Goal: Task Accomplishment & Management: Complete application form

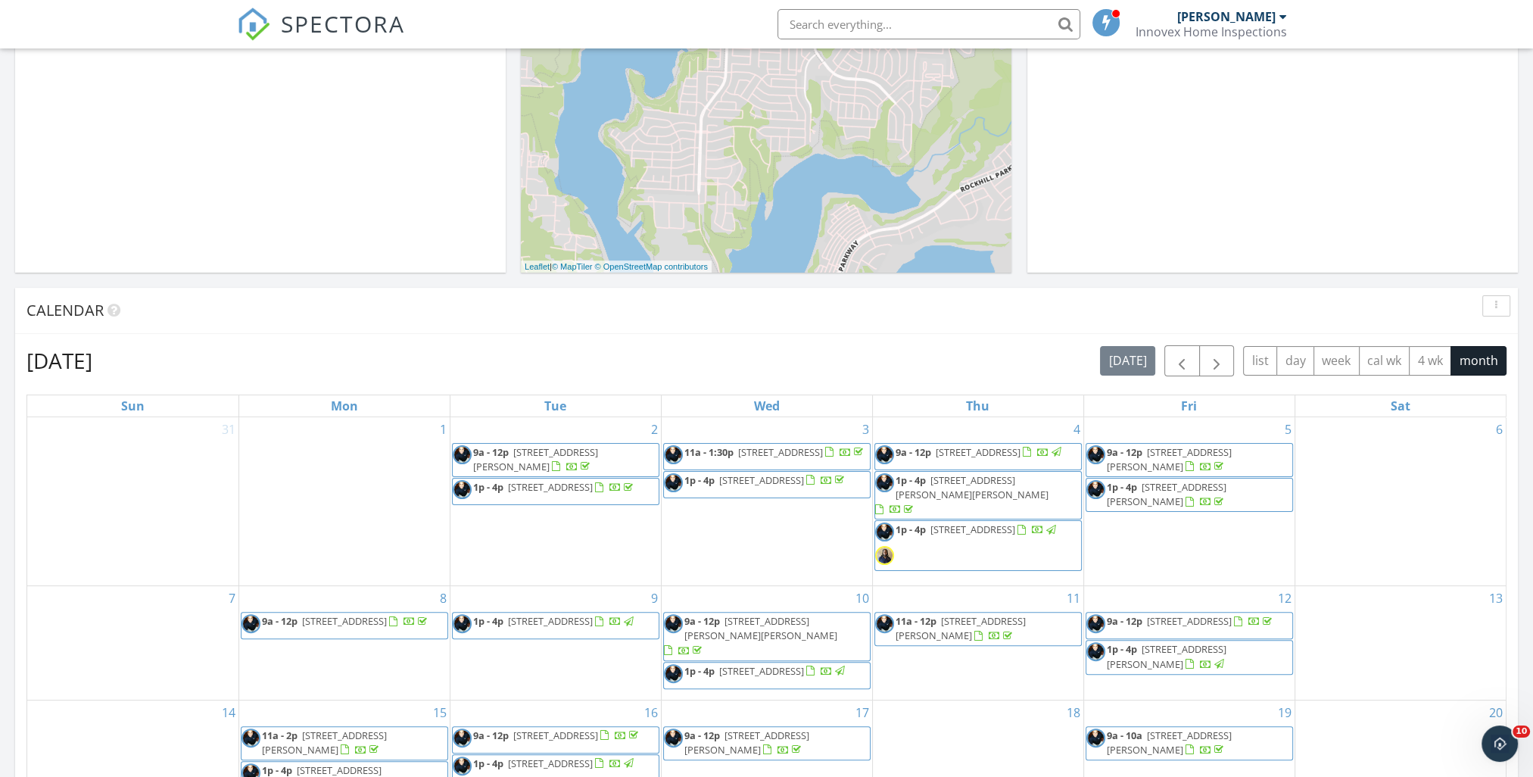
scroll to position [757, 0]
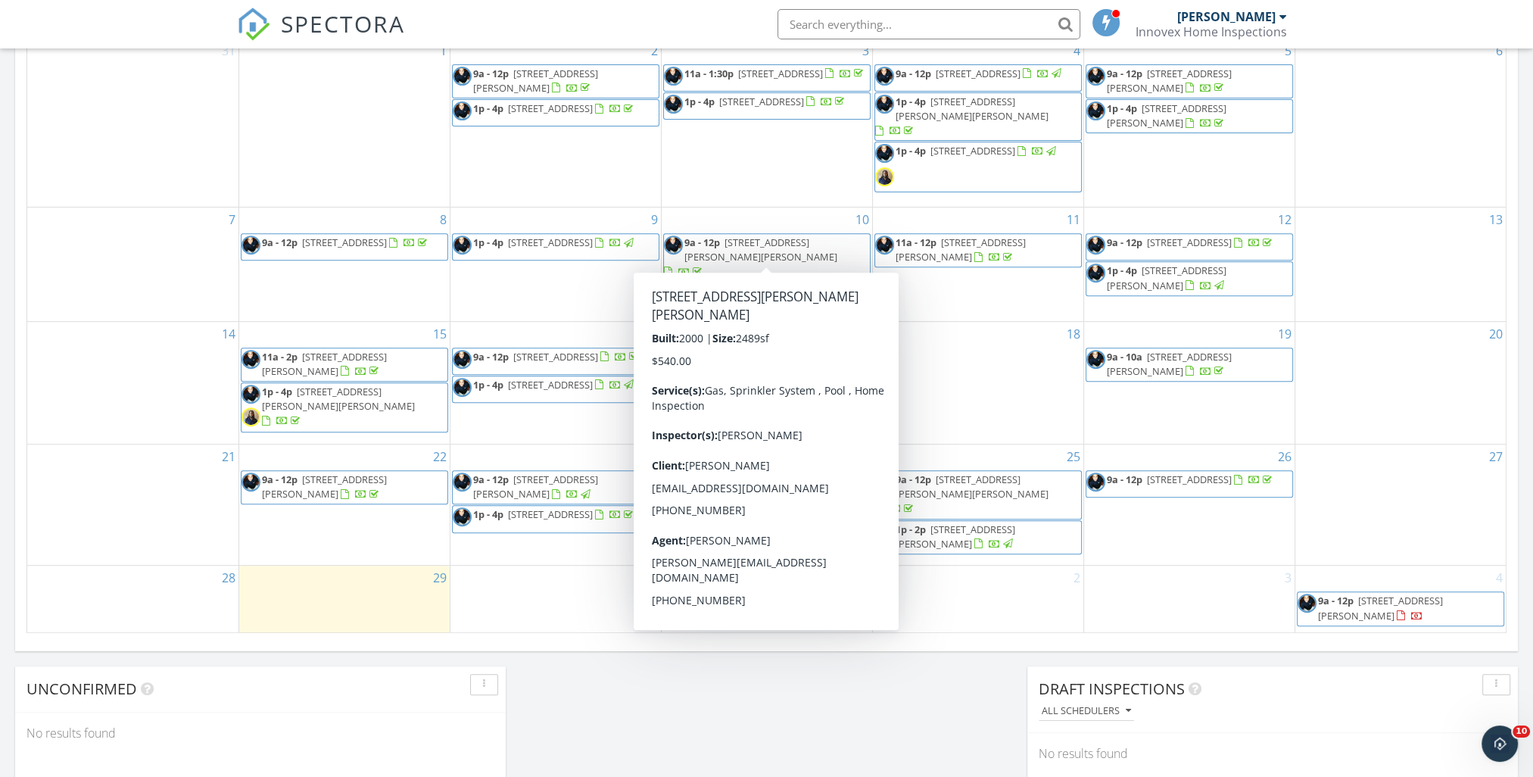
click at [869, 23] on input "text" at bounding box center [929, 24] width 303 height 30
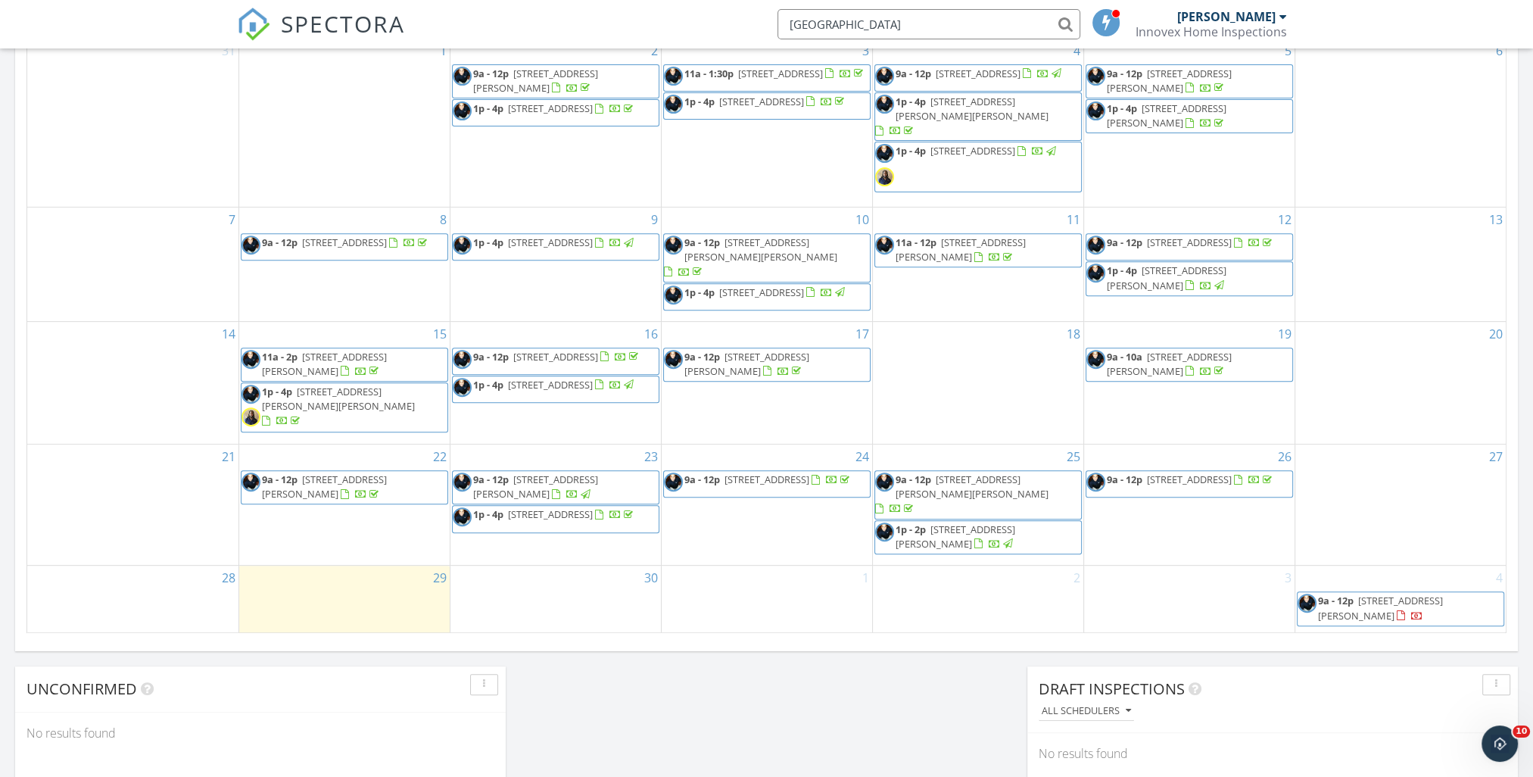
type input "roma"
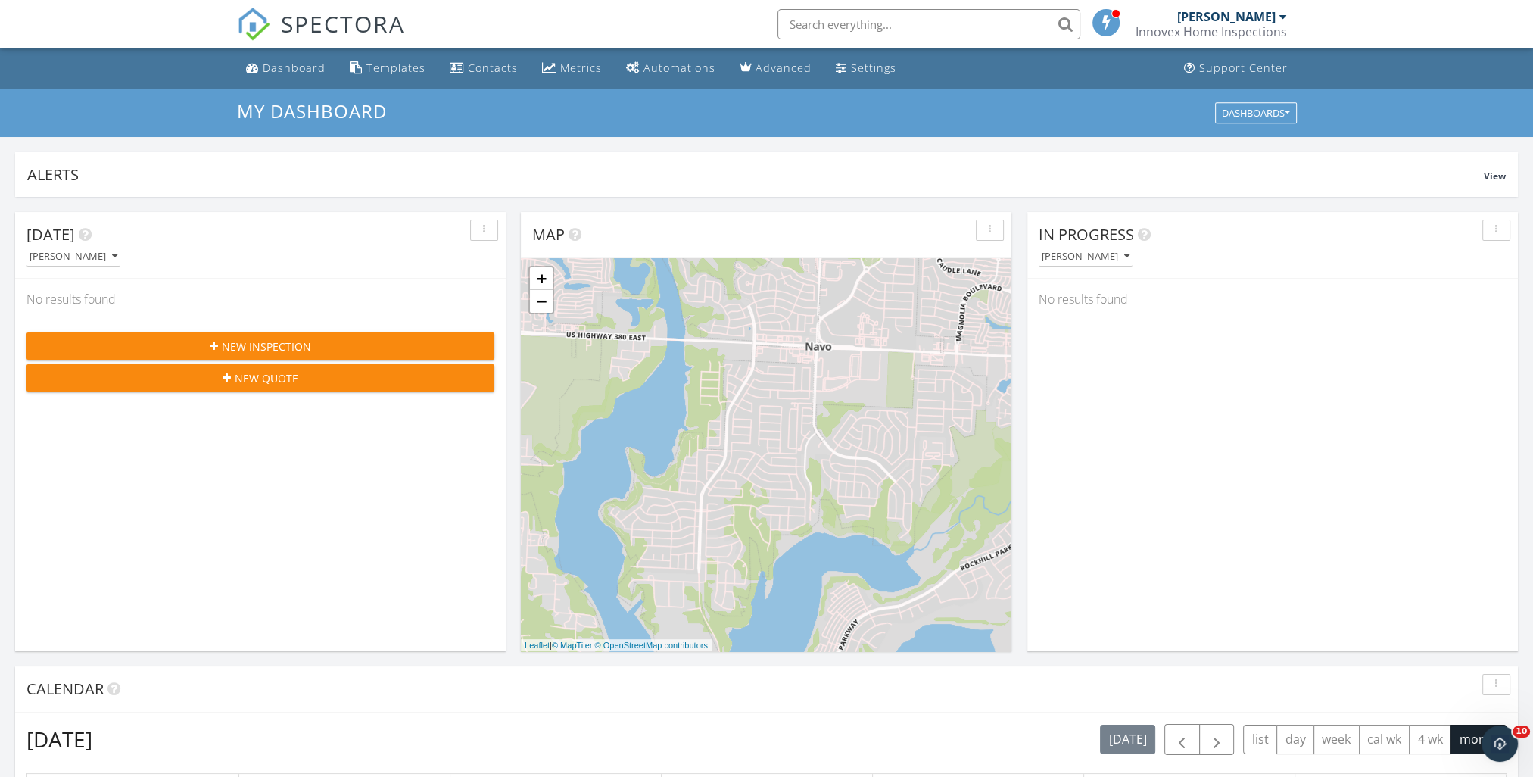
click at [226, 336] on button "New Inspection" at bounding box center [260, 345] width 468 height 27
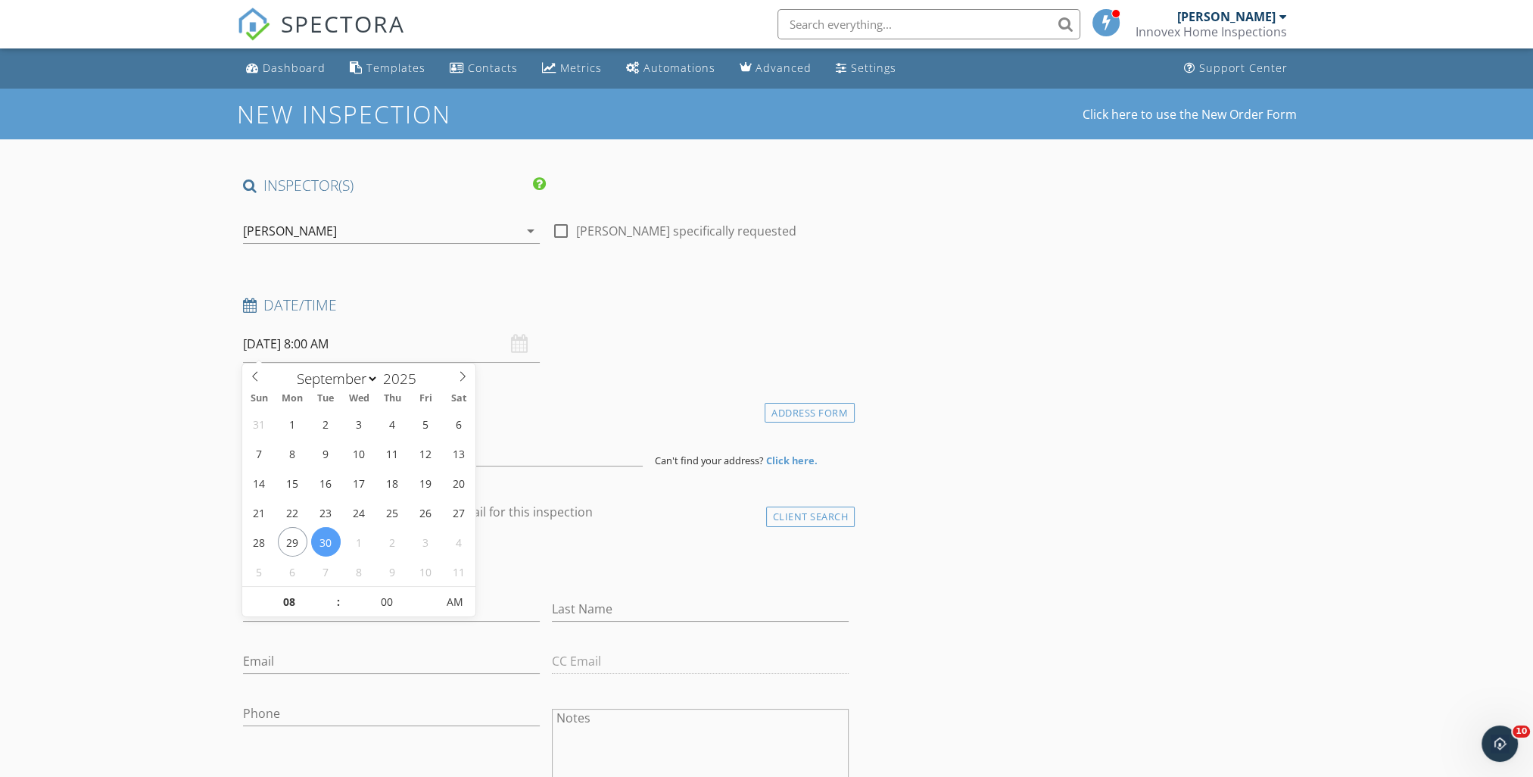
click at [452, 345] on input "09/30/2025 8:00 AM" at bounding box center [391, 344] width 297 height 37
type input "09"
type input "09/30/2025 9:00 AM"
click at [333, 589] on span at bounding box center [331, 594] width 11 height 15
drag, startPoint x: 139, startPoint y: 526, endPoint x: 173, endPoint y: 525, distance: 33.3
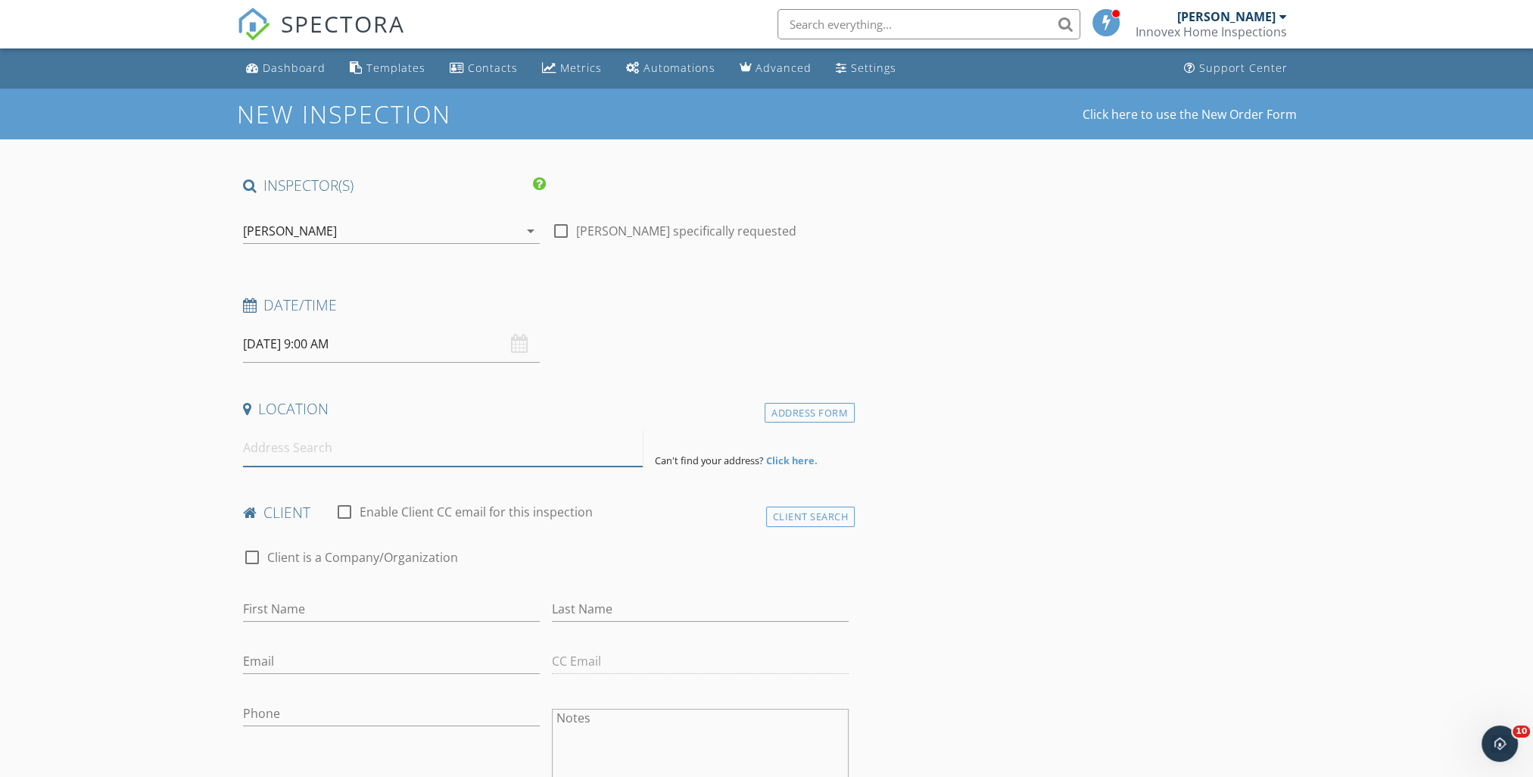
click at [297, 447] on input at bounding box center [443, 447] width 400 height 37
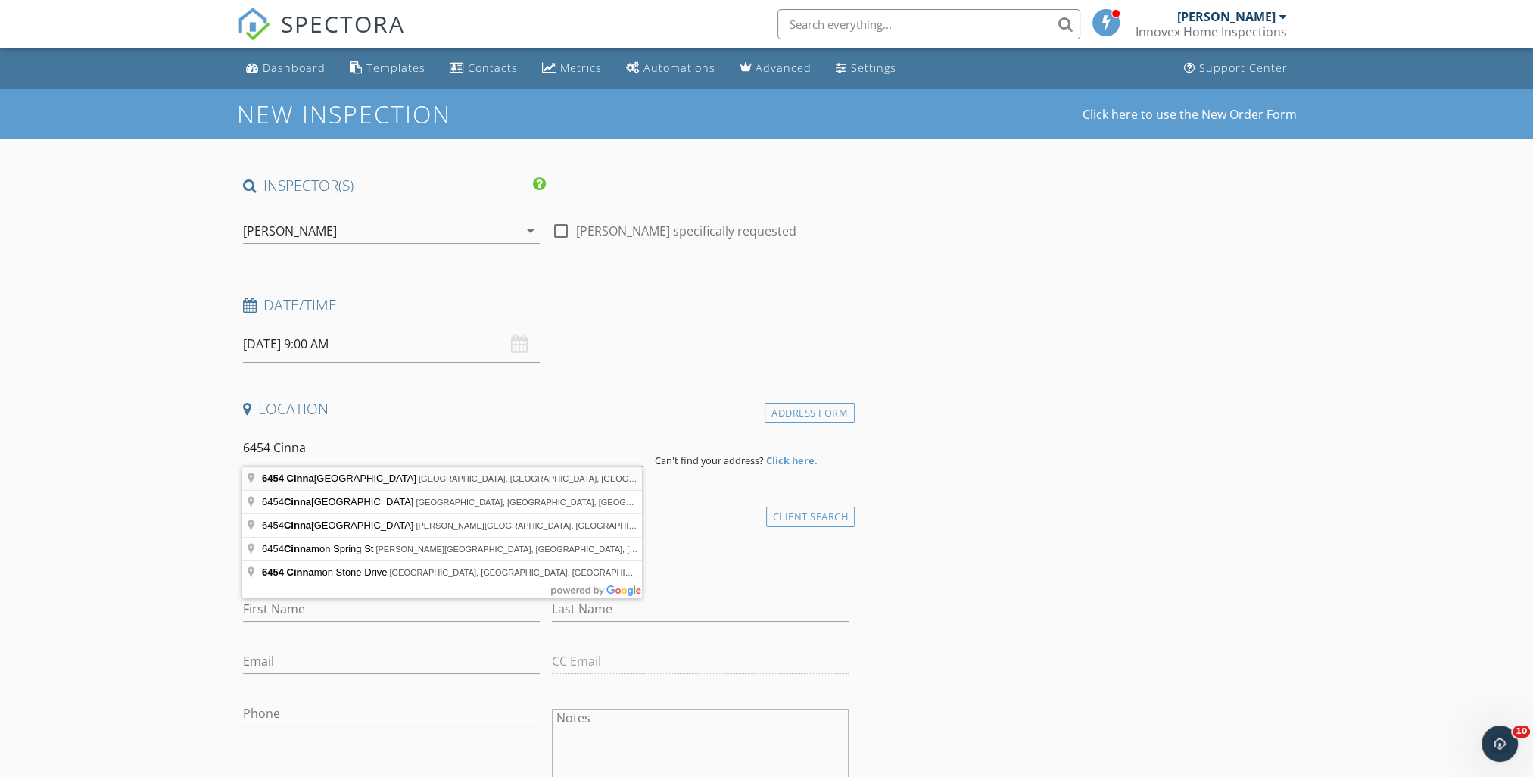
type input "6454 Cinnamon Oaks Drive, Dallas, TX, USA"
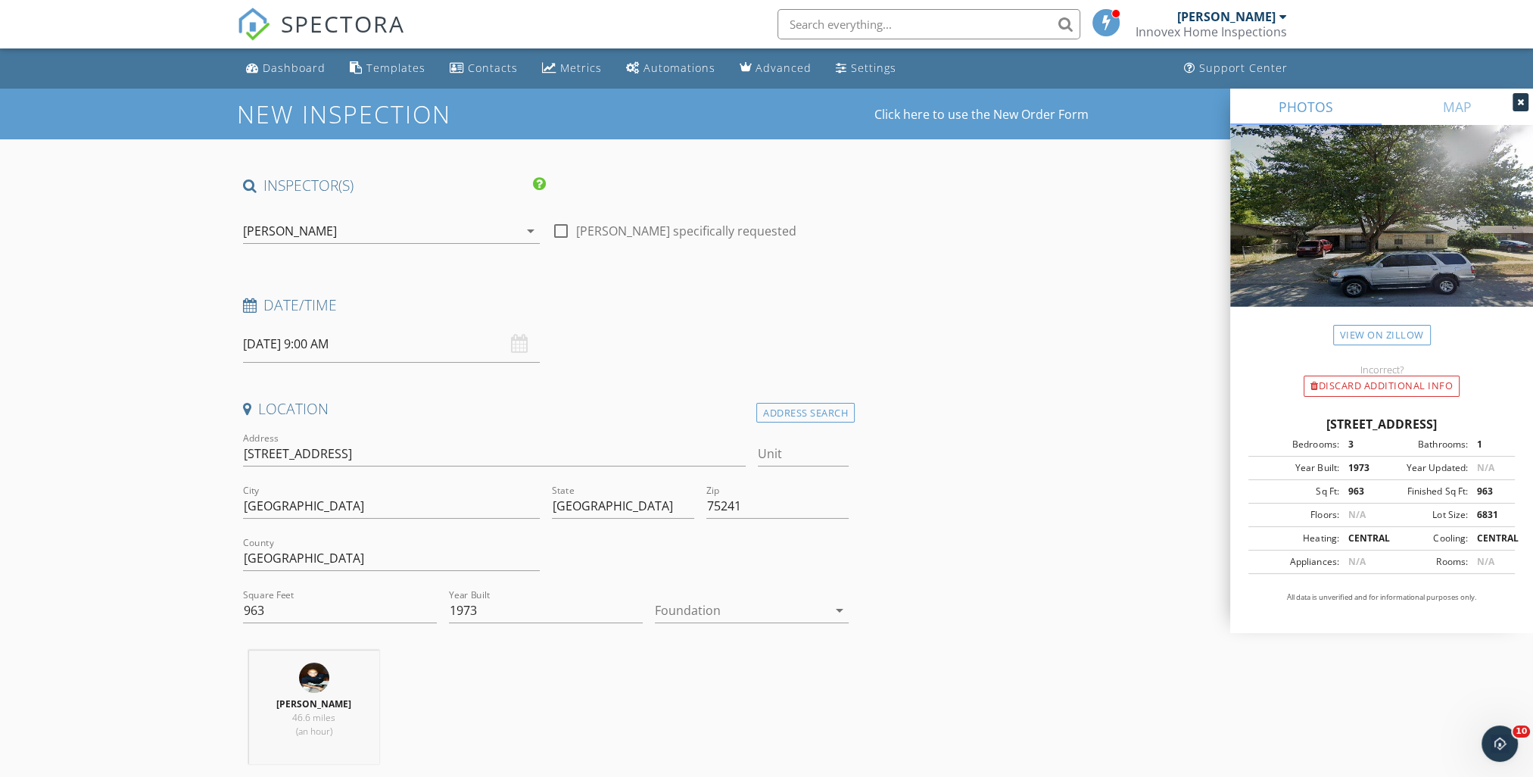
click at [678, 600] on div at bounding box center [741, 610] width 173 height 24
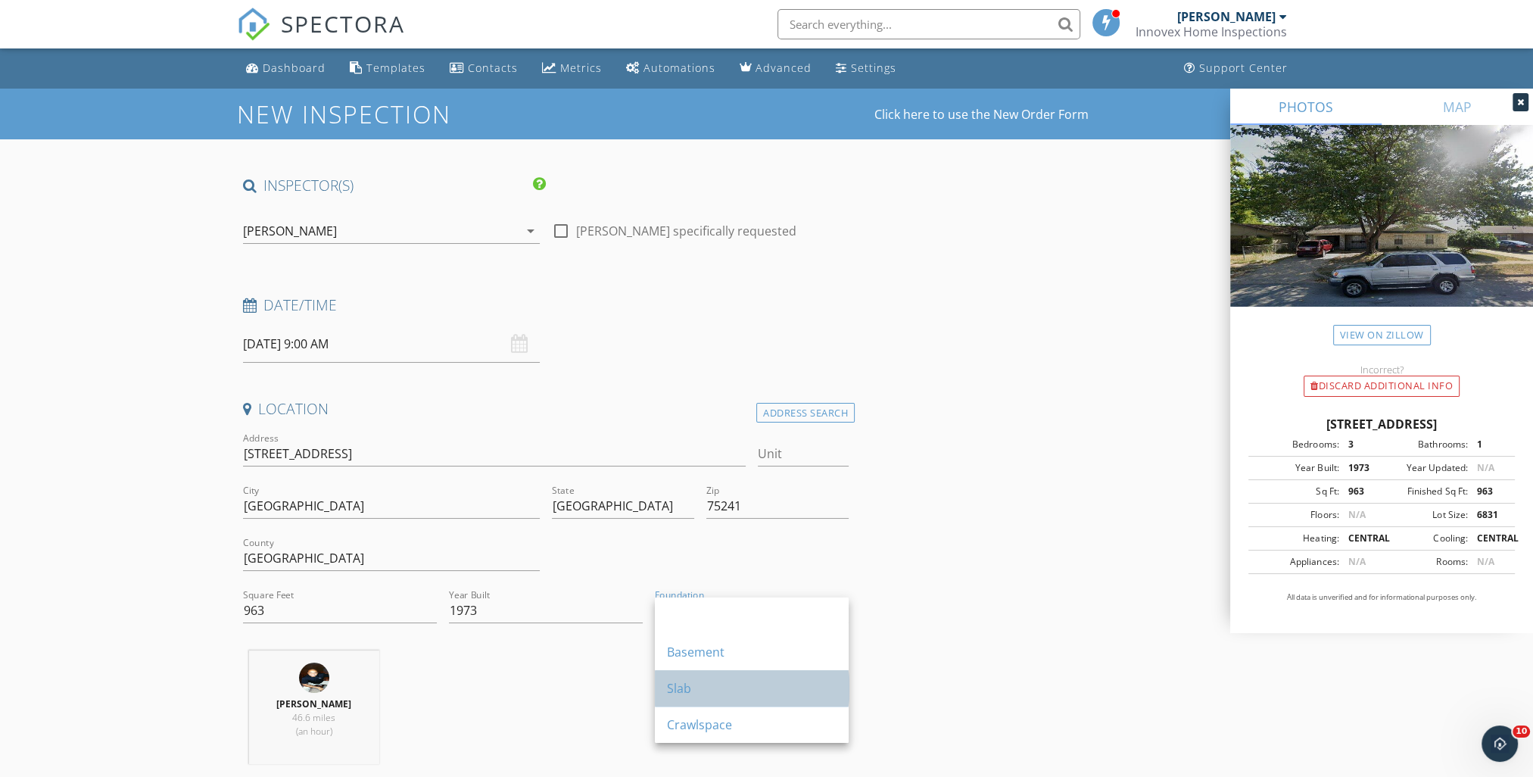
click at [694, 683] on div "Slab" at bounding box center [752, 688] width 170 height 18
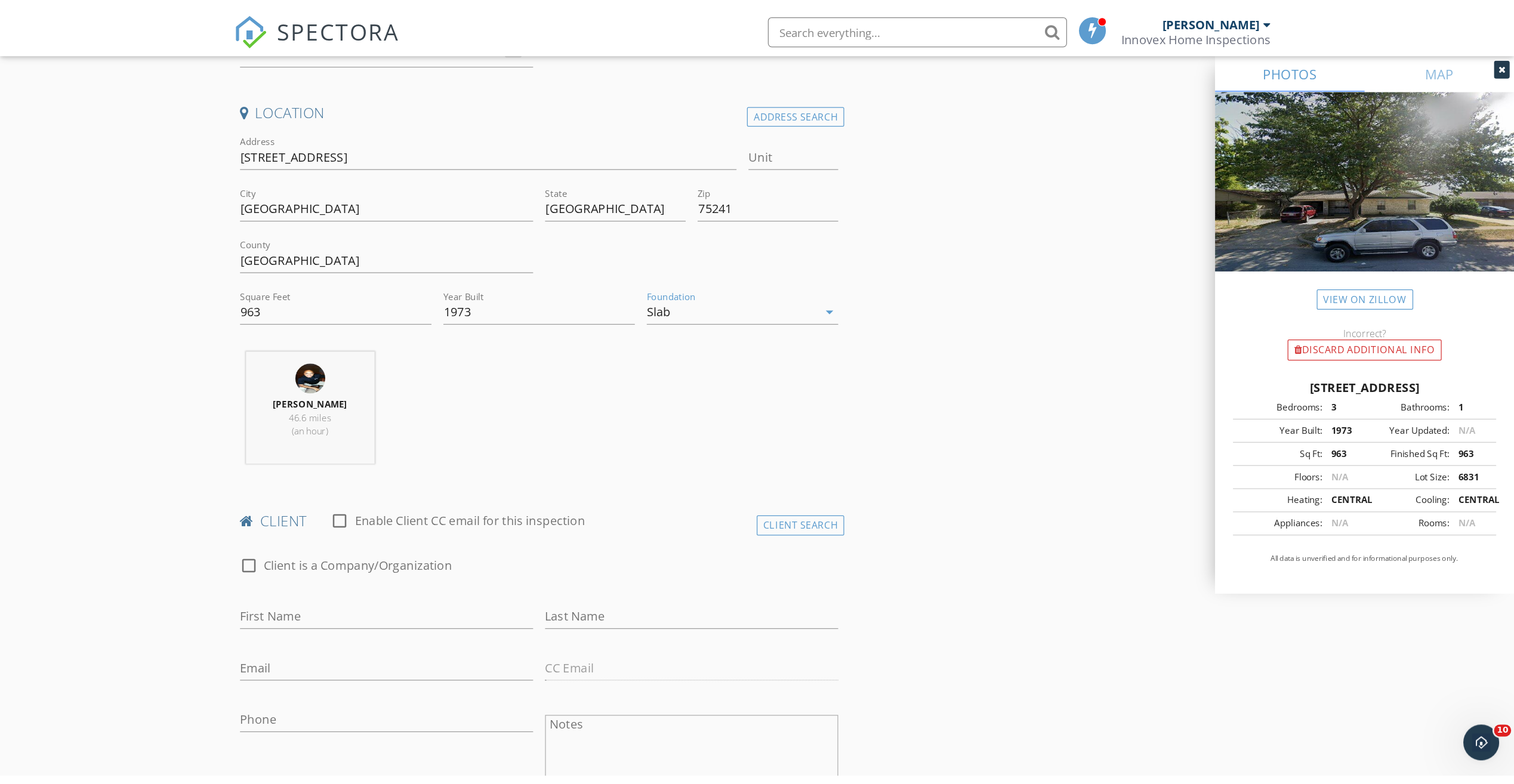
scroll to position [299, 0]
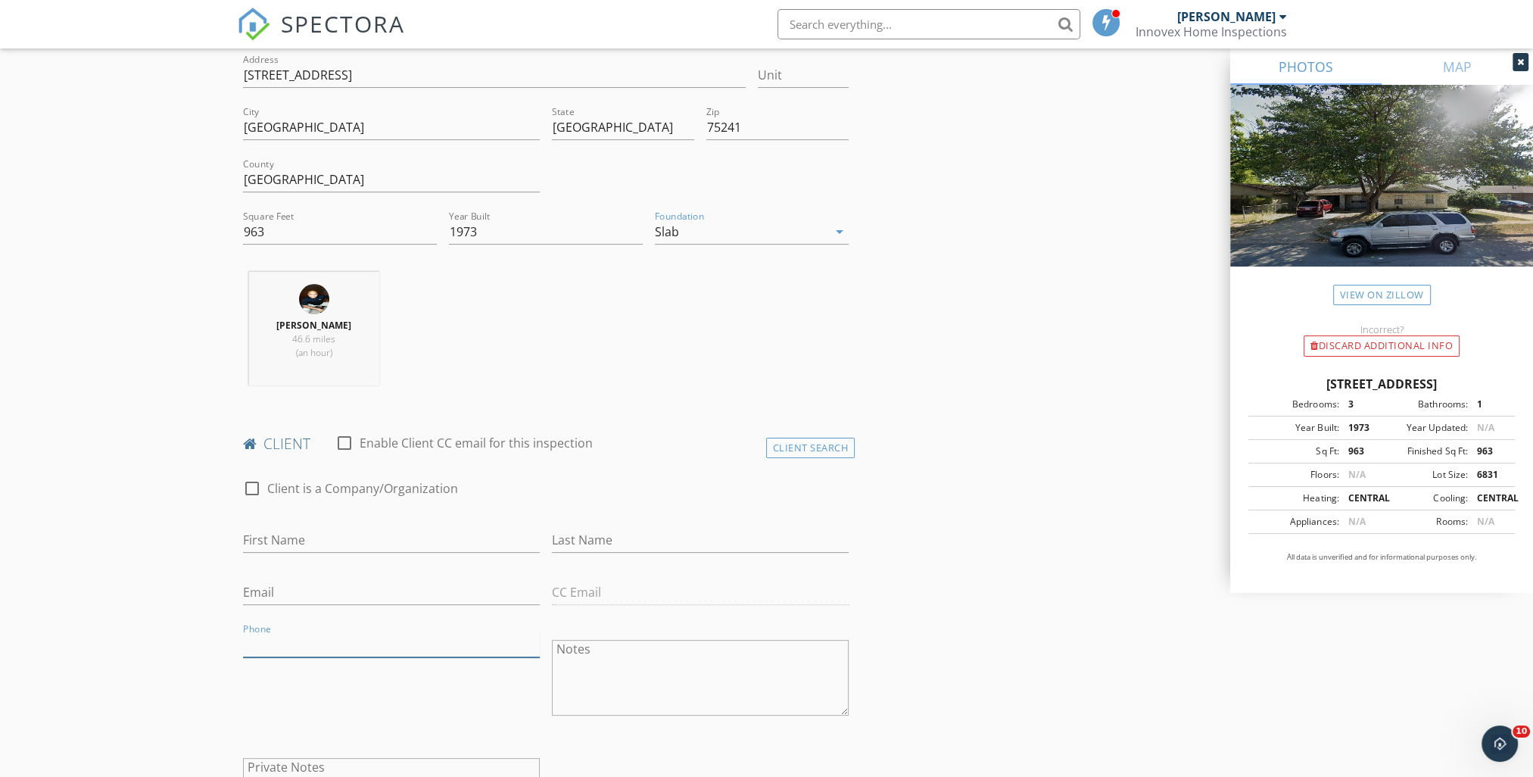
click at [279, 641] on input "Phone" at bounding box center [391, 644] width 297 height 25
type input "[PHONE_NUMBER]"
click at [276, 540] on input "First Name" at bounding box center [391, 540] width 297 height 25
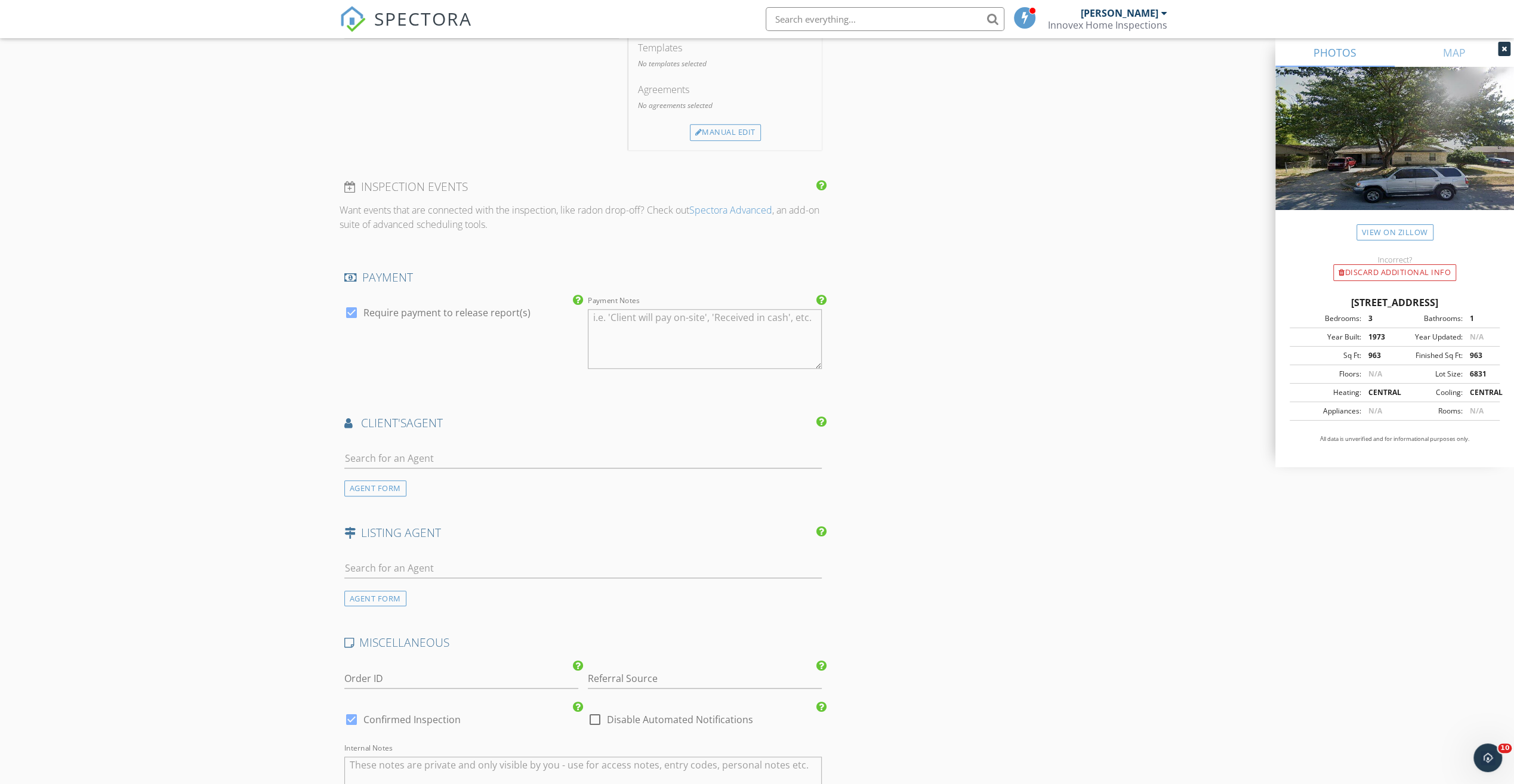
scroll to position [1134, 0]
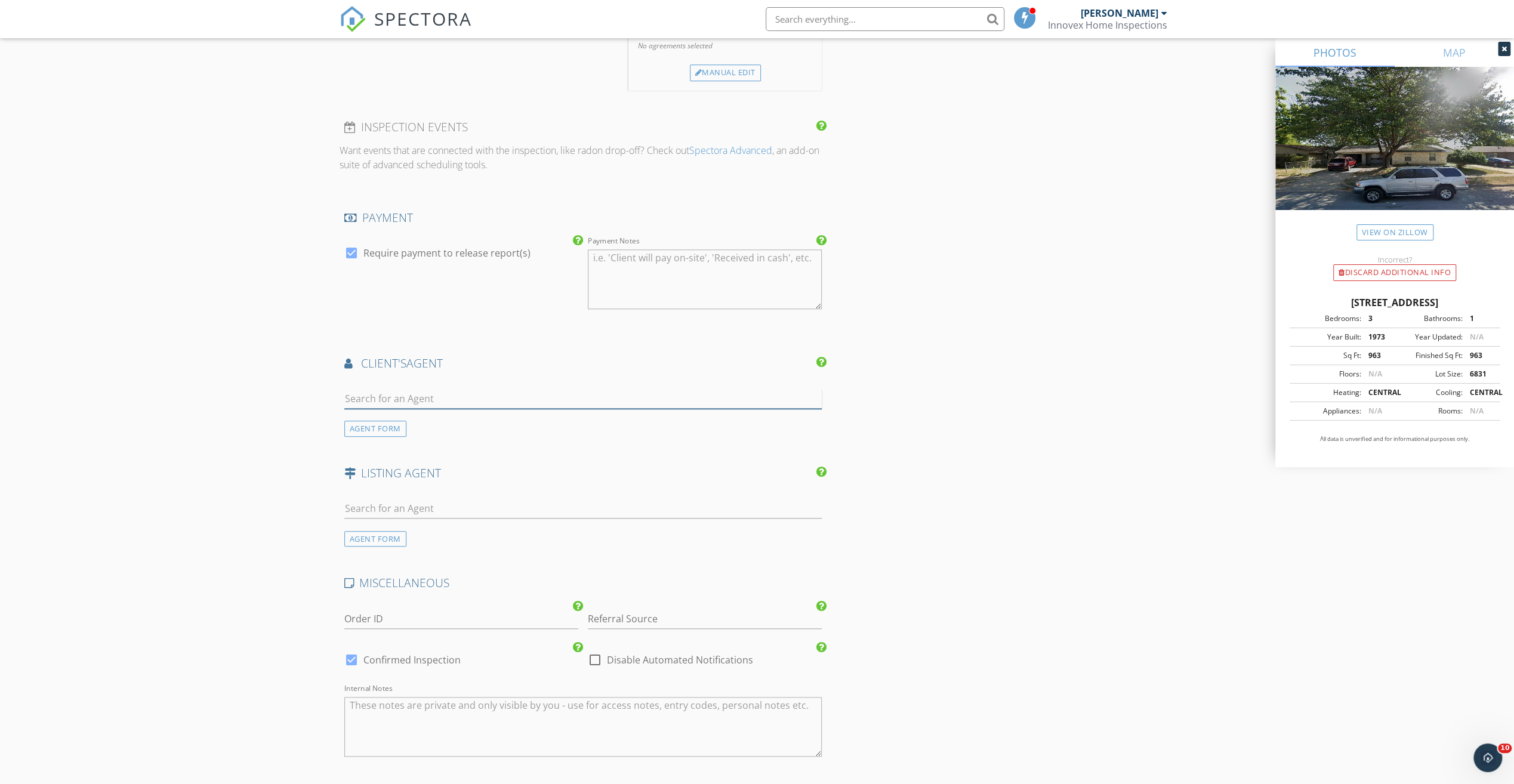
click at [407, 396] on input "text" at bounding box center [583, 399] width 478 height 20
drag, startPoint x: 408, startPoint y: 399, endPoint x: 287, endPoint y: 395, distance: 121.1
type input "J"
click at [379, 425] on div "AGENT FORM" at bounding box center [375, 429] width 62 height 16
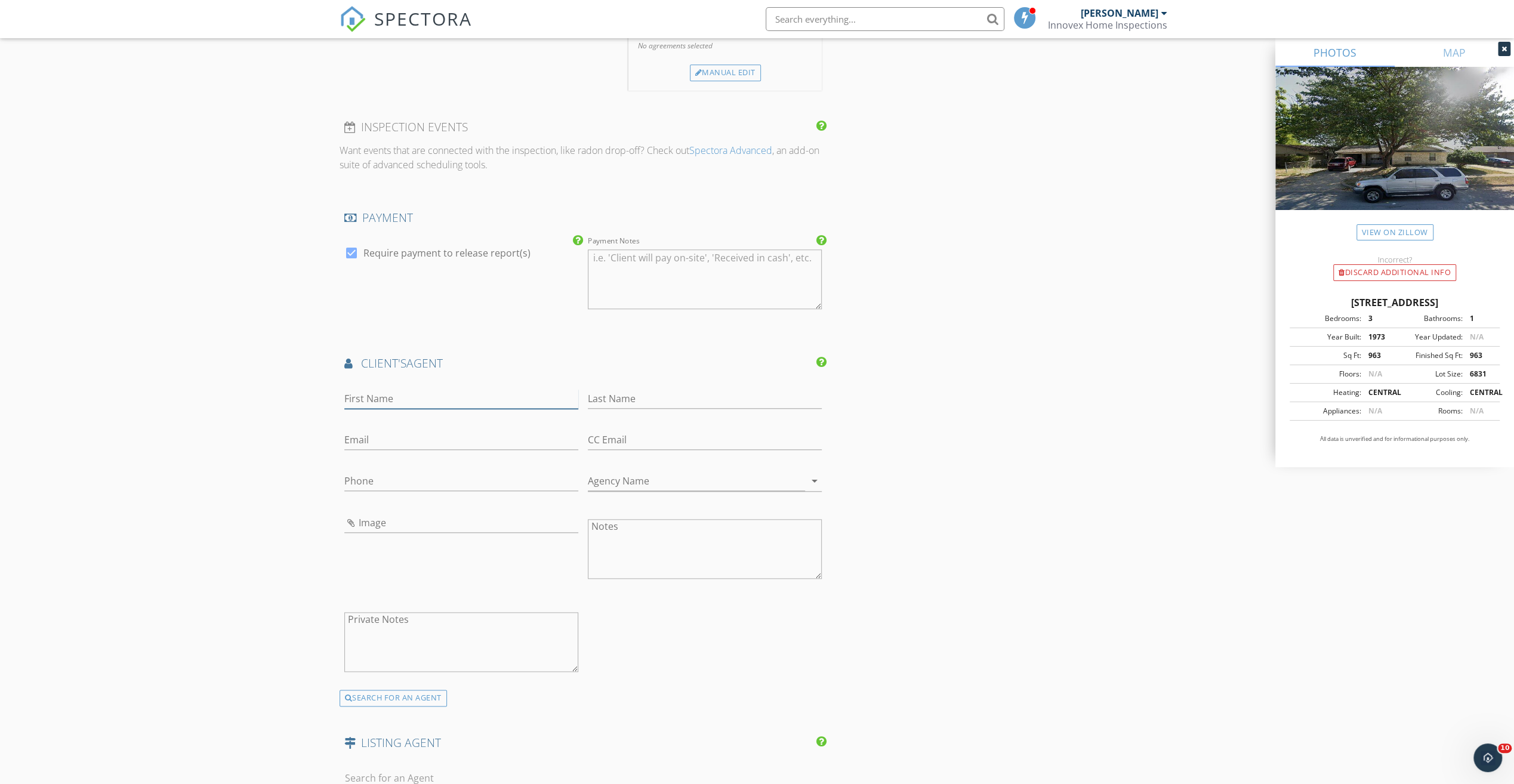
click at [371, 392] on input "First Name" at bounding box center [461, 399] width 234 height 20
type input "Jackline"
type input "Lester"
click at [367, 478] on input "Phone" at bounding box center [461, 481] width 234 height 20
type input "[PHONE_NUMBER]"
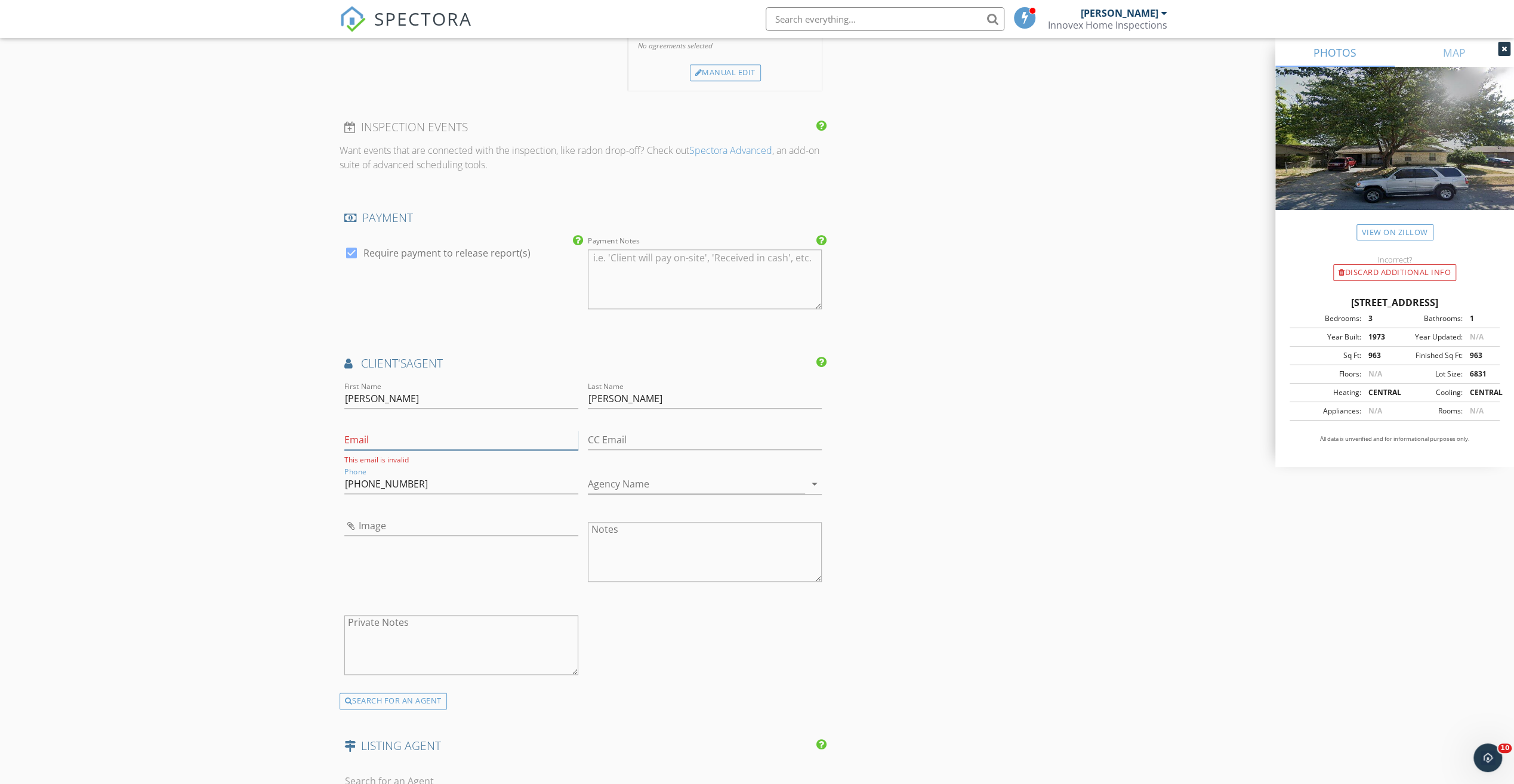
click at [376, 437] on input "Email" at bounding box center [461, 440] width 234 height 20
click at [621, 478] on input "Agency Name" at bounding box center [697, 484] width 218 height 20
click at [385, 439] on input "Email" at bounding box center [461, 440] width 234 height 20
type input "[PERSON_NAME] Realty"
drag, startPoint x: 613, startPoint y: 431, endPoint x: 601, endPoint y: 434, distance: 12.4
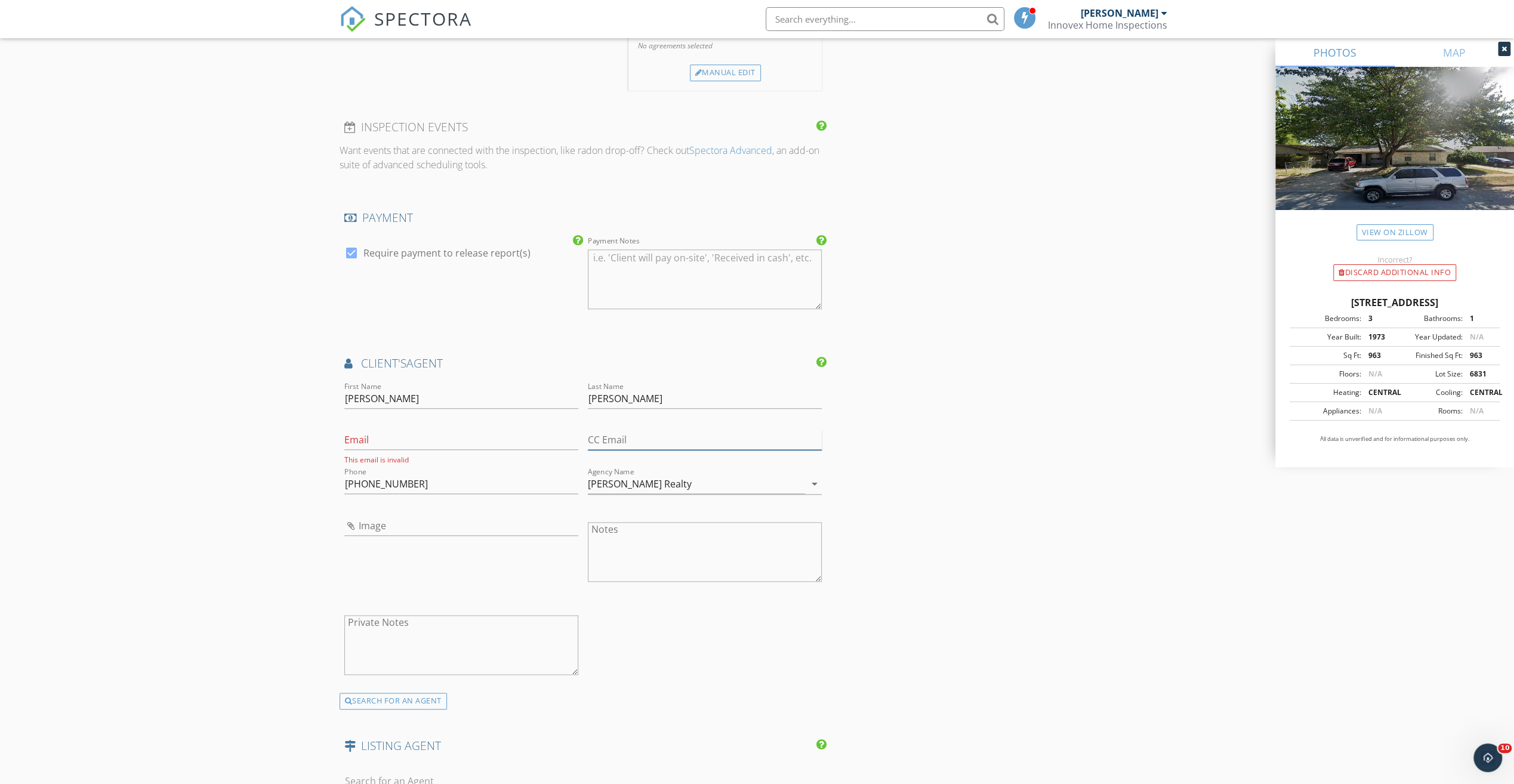
click at [613, 432] on input "CC Email" at bounding box center [705, 440] width 234 height 20
click at [376, 438] on input "Email" at bounding box center [461, 440] width 234 height 20
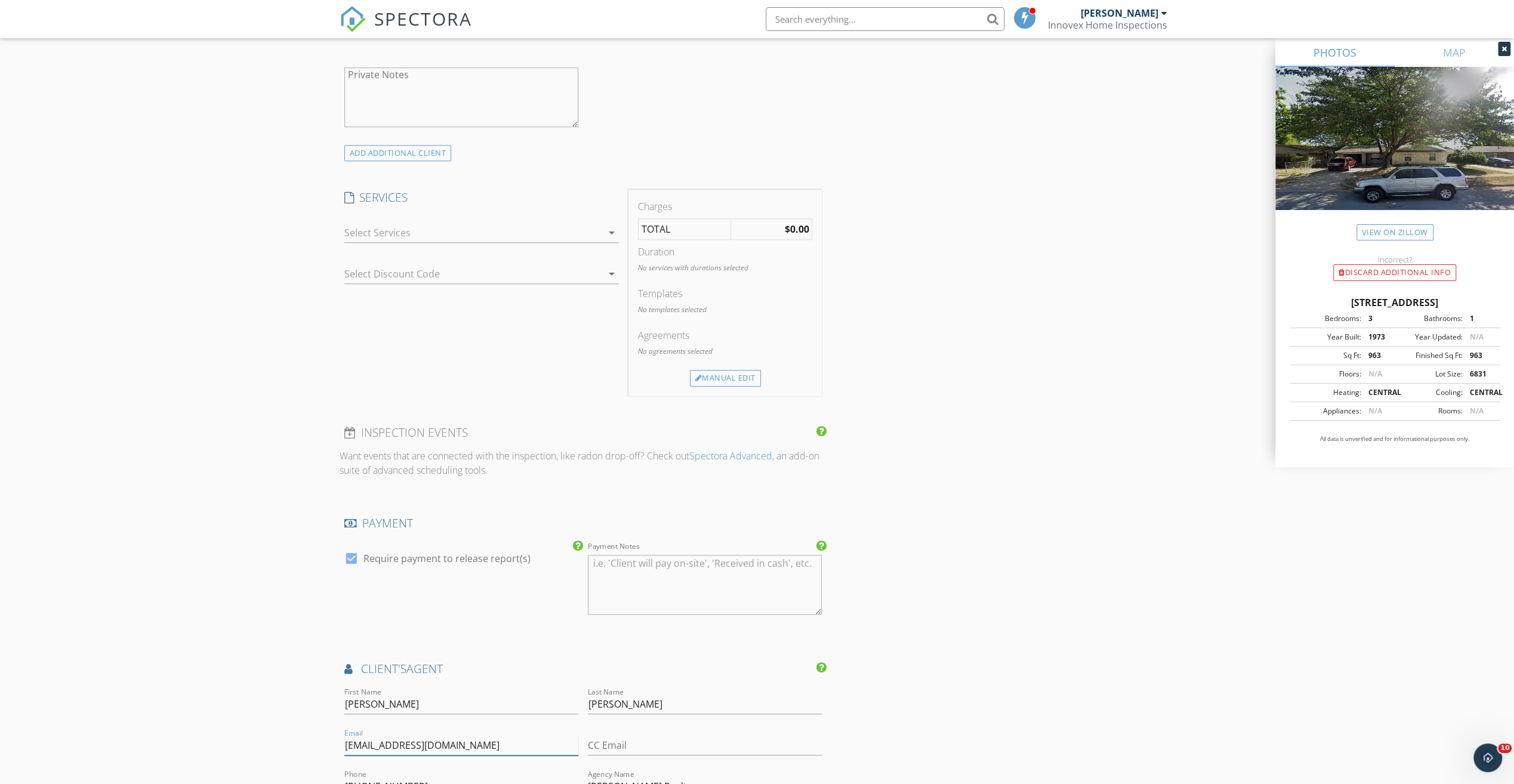
scroll to position [649, 0]
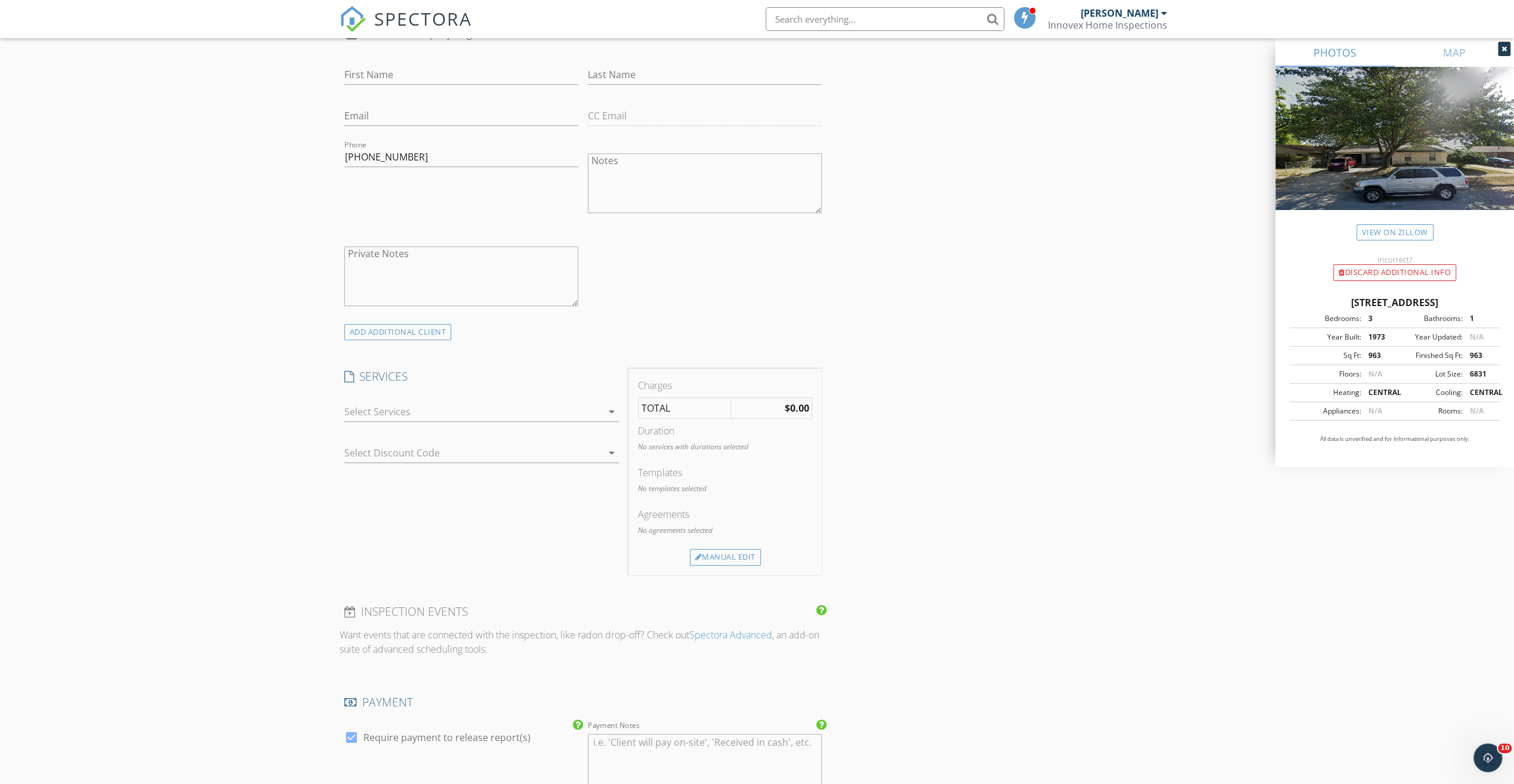
type input "[EMAIL_ADDRESS][DOMAIN_NAME]"
click at [374, 408] on div at bounding box center [473, 411] width 258 height 19
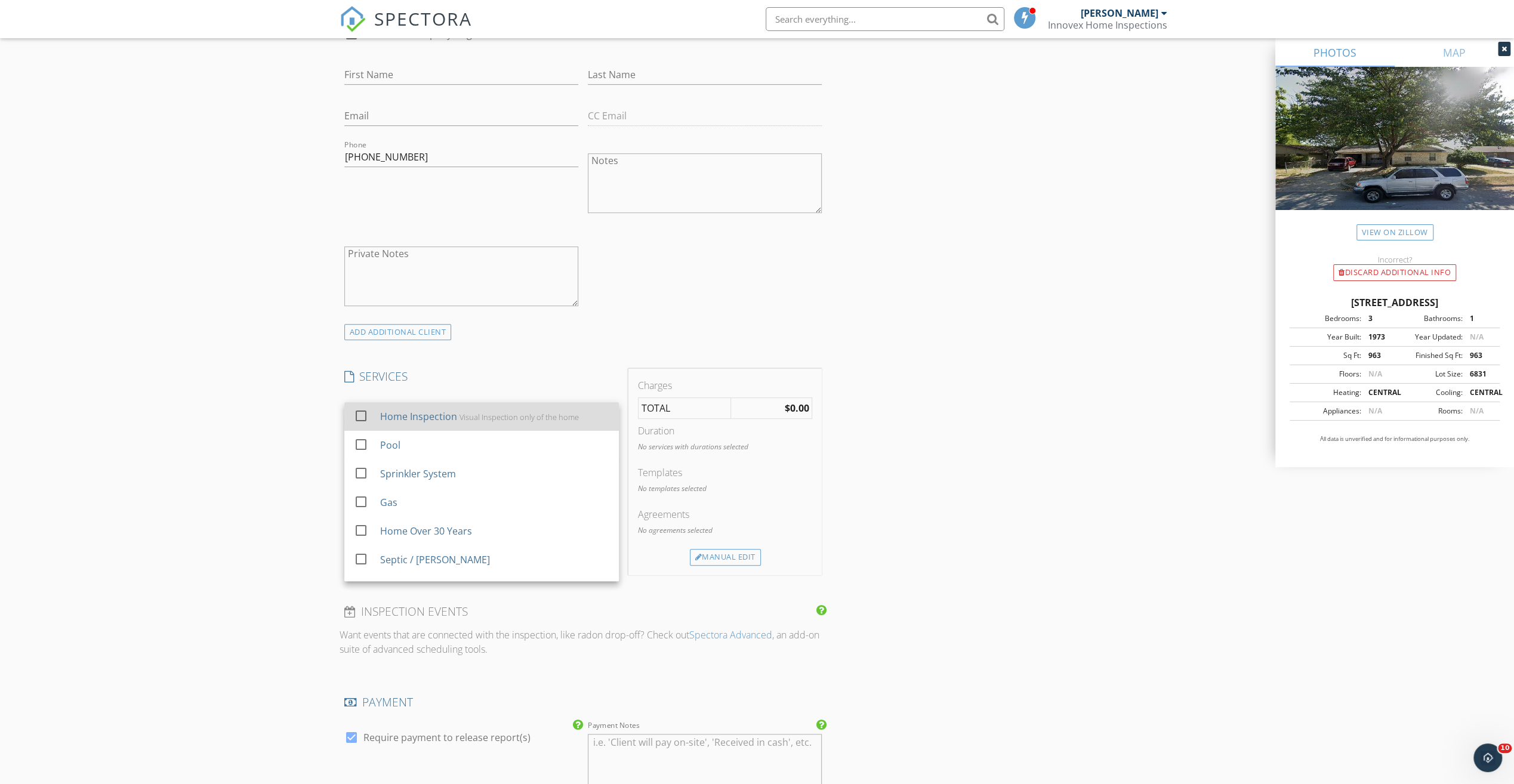
click at [358, 416] on div at bounding box center [361, 416] width 20 height 20
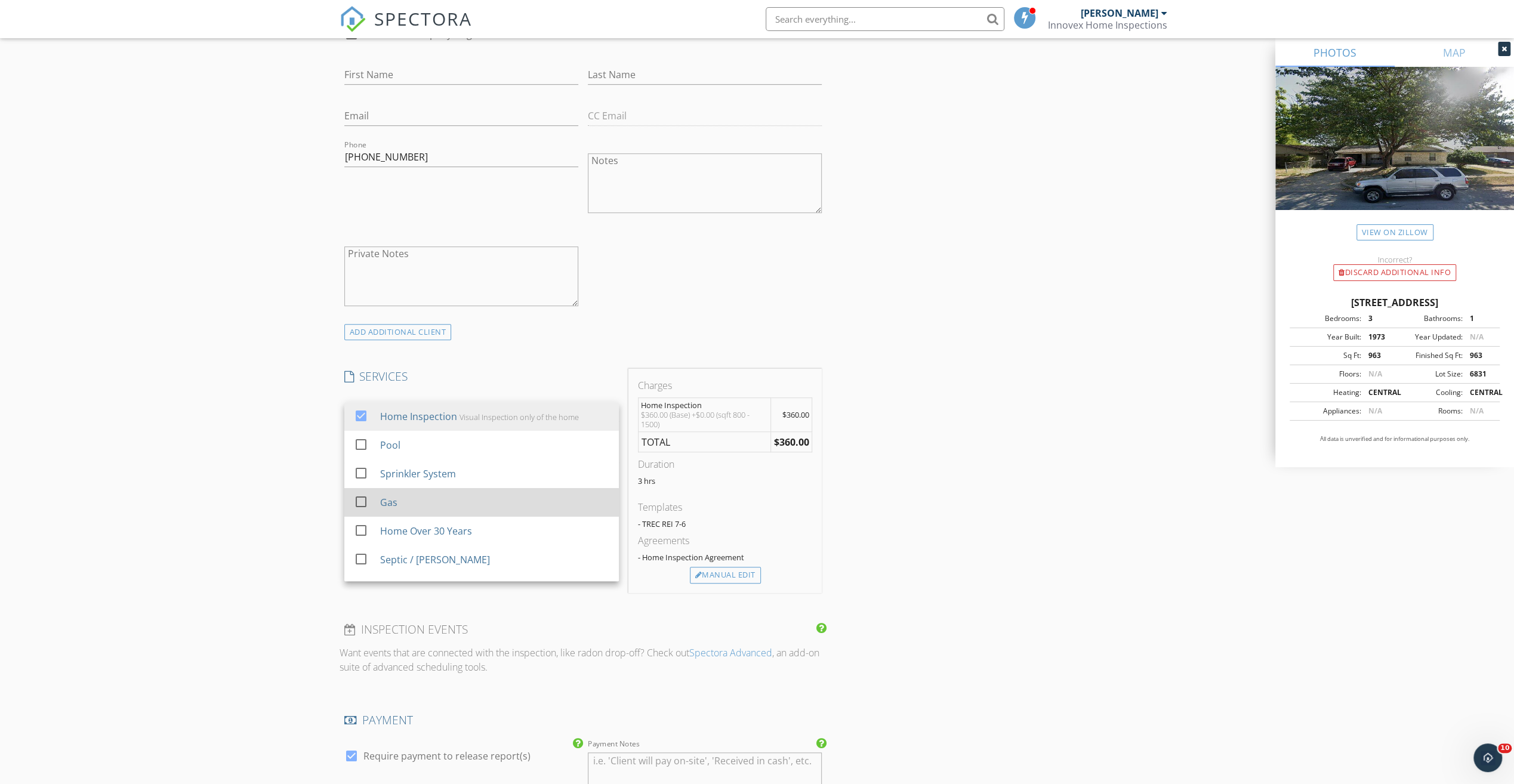
click at [360, 496] on div at bounding box center [361, 502] width 20 height 20
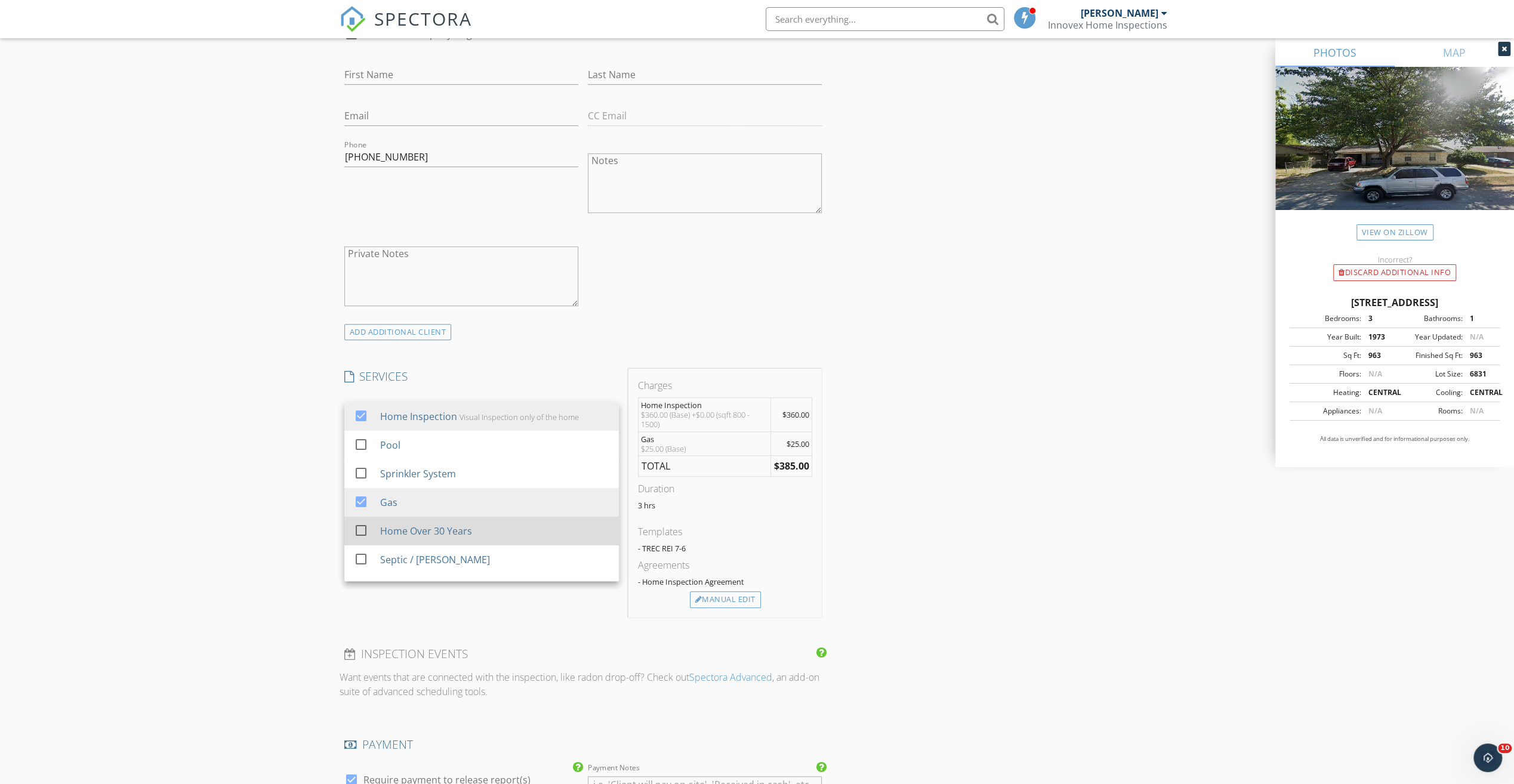
click at [361, 523] on div at bounding box center [361, 530] width 20 height 20
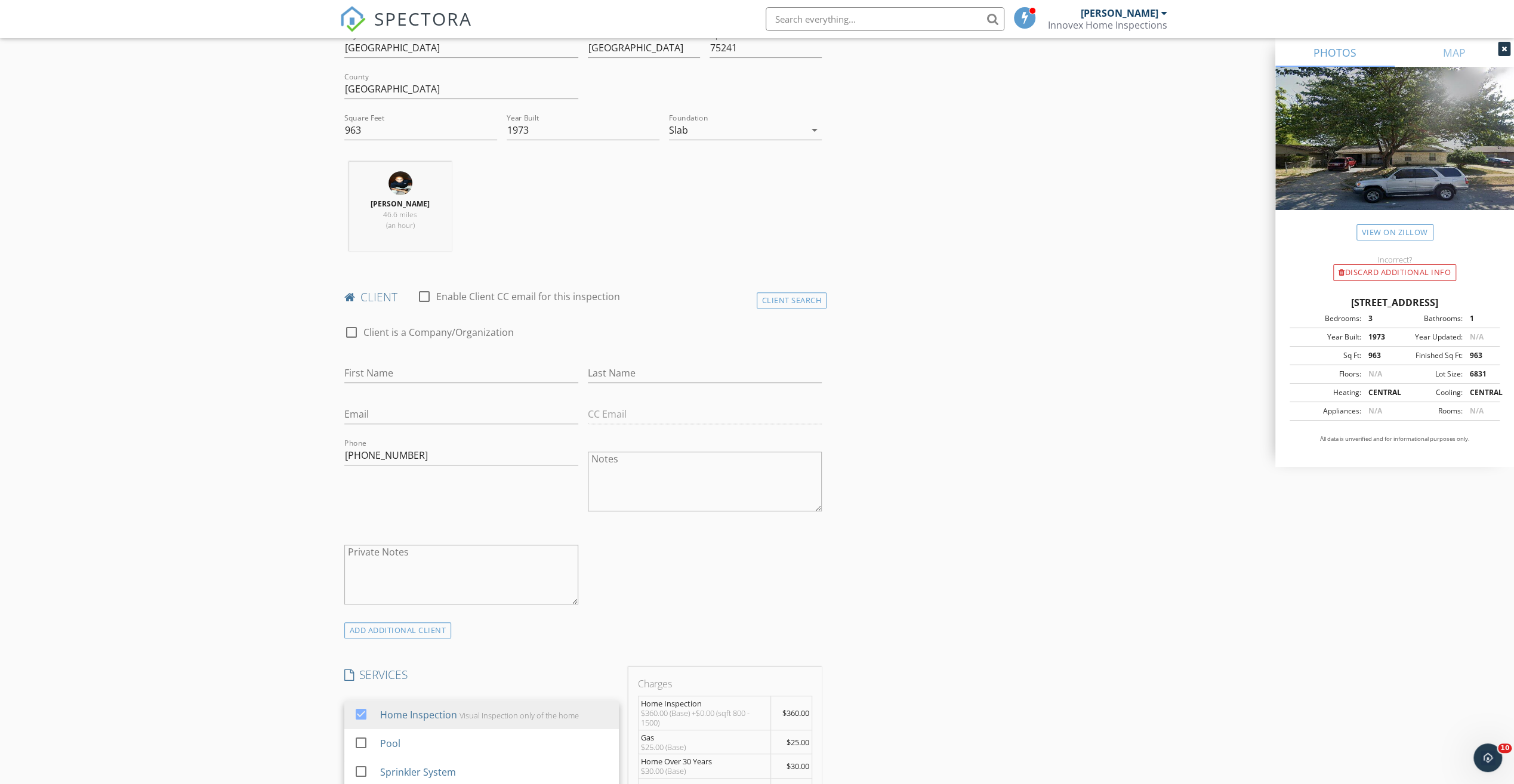
scroll to position [291, 0]
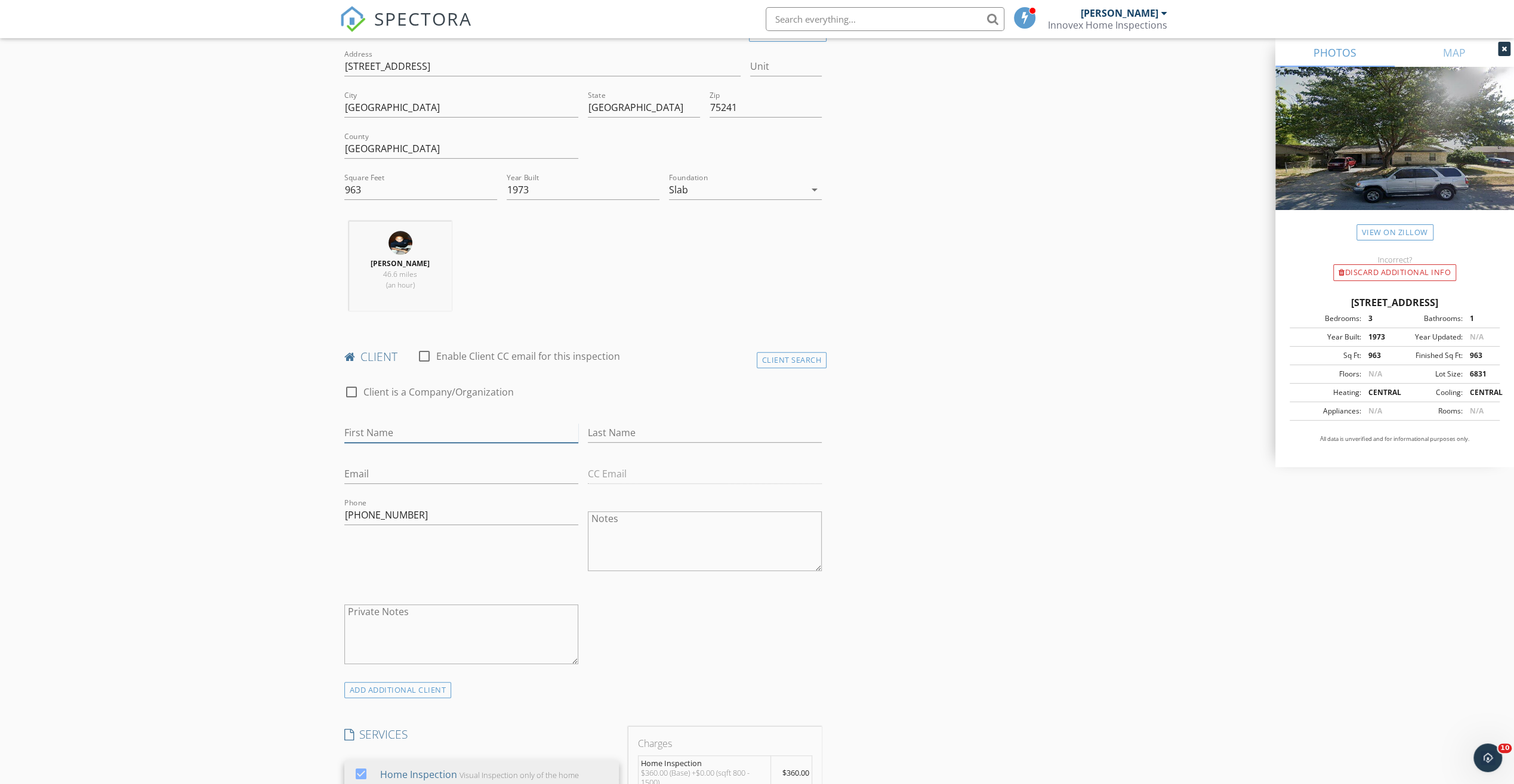
drag, startPoint x: 385, startPoint y: 426, endPoint x: 313, endPoint y: 425, distance: 72.0
click at [385, 426] on input "First Name" at bounding box center [461, 433] width 234 height 20
type input "Cynthia"
type input "Lane"
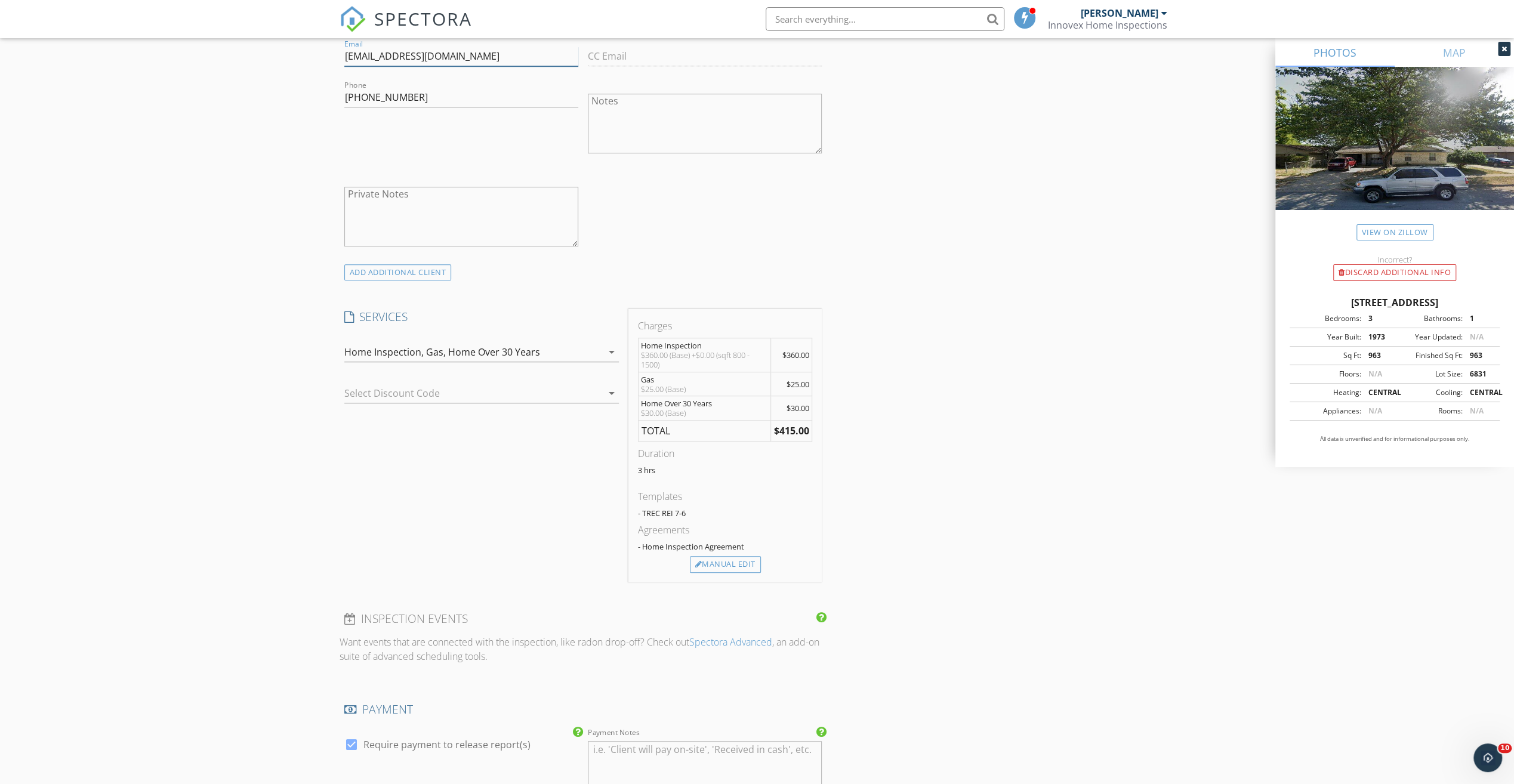
scroll to position [888, 0]
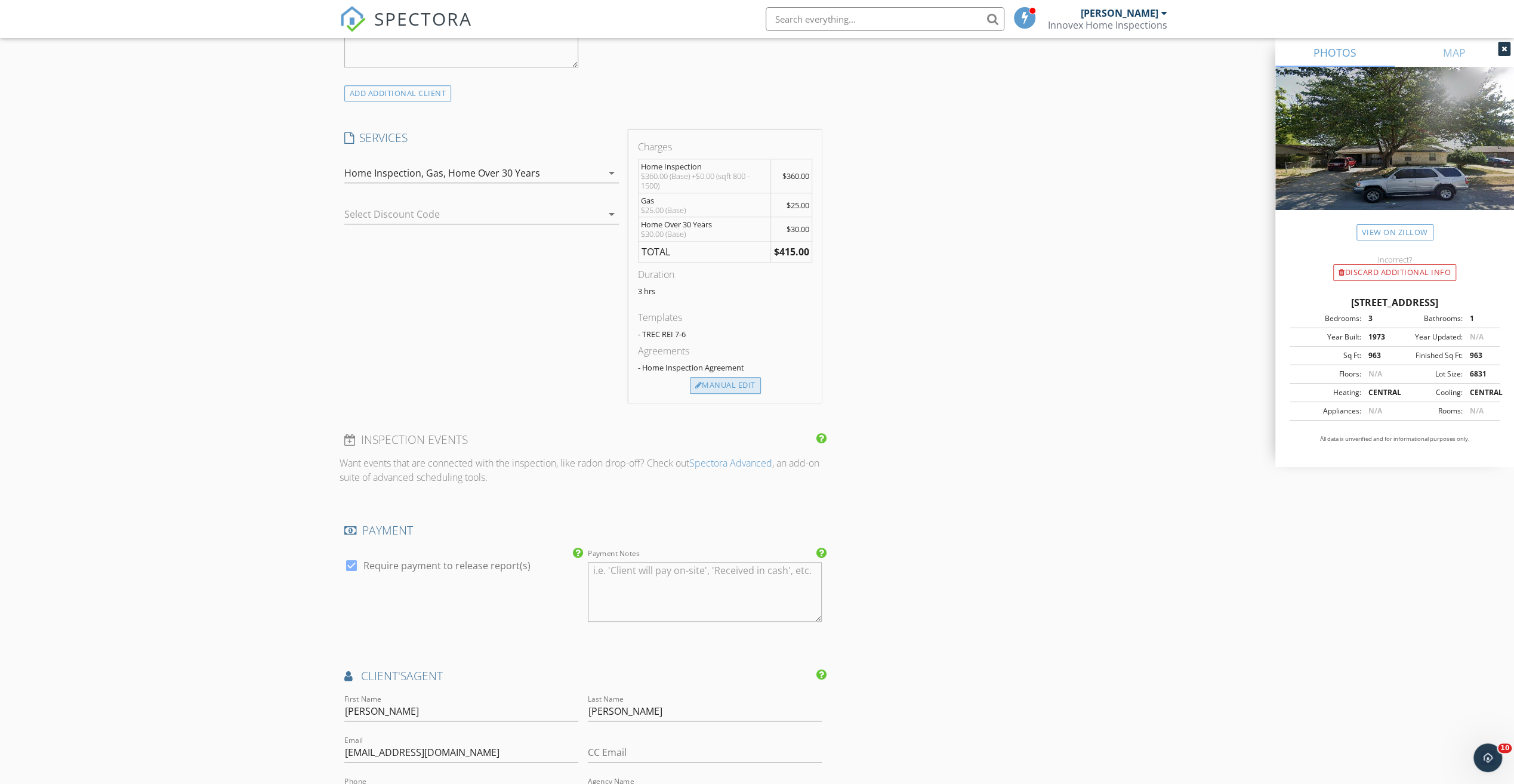
type input "[EMAIL_ADDRESS][DOMAIN_NAME]"
click at [736, 385] on div "Manual Edit" at bounding box center [725, 385] width 71 height 17
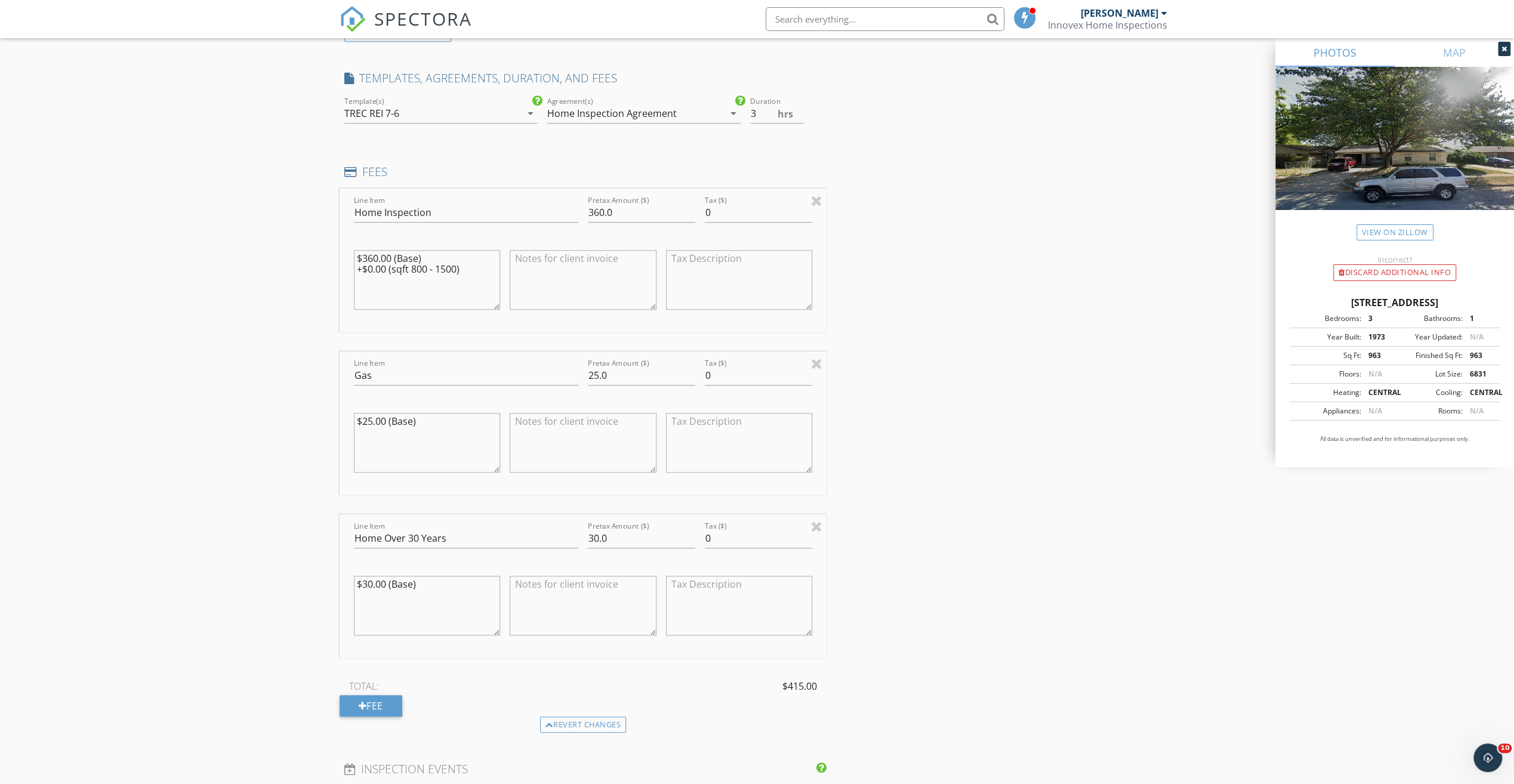
scroll to position [1007, 0]
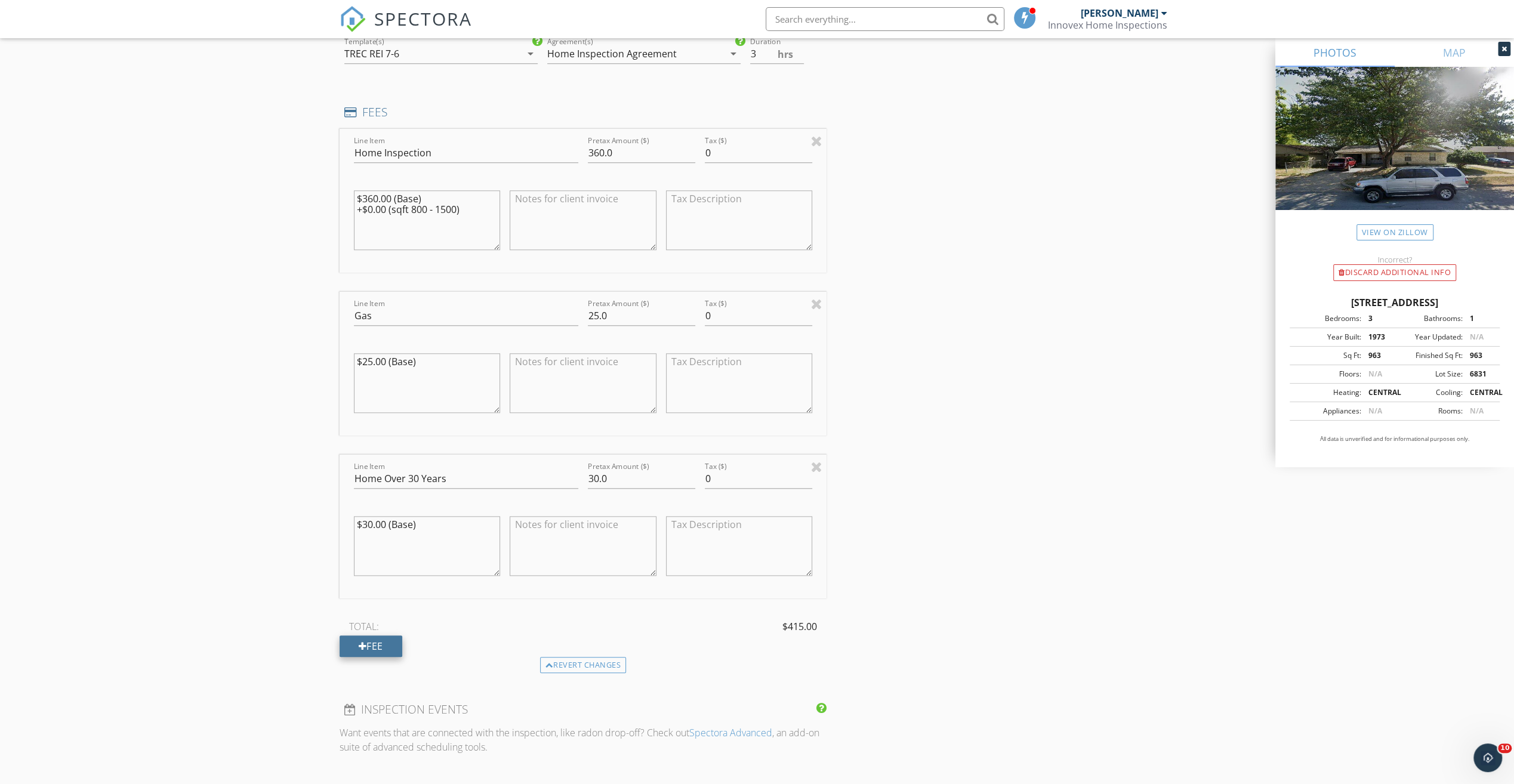
click at [367, 611] on div "Fee" at bounding box center [370, 645] width 62 height 21
drag, startPoint x: 373, startPoint y: 634, endPoint x: 368, endPoint y: 625, distance: 10.3
click at [373, 611] on input "Line Item" at bounding box center [466, 641] width 225 height 20
drag, startPoint x: 399, startPoint y: 638, endPoint x: 325, endPoint y: 631, distance: 74.3
click at [325, 611] on div "New Inspection Click here to use the New Order Form INSPECTOR(S) check_box Erne…" at bounding box center [757, 533] width 1514 height 2941
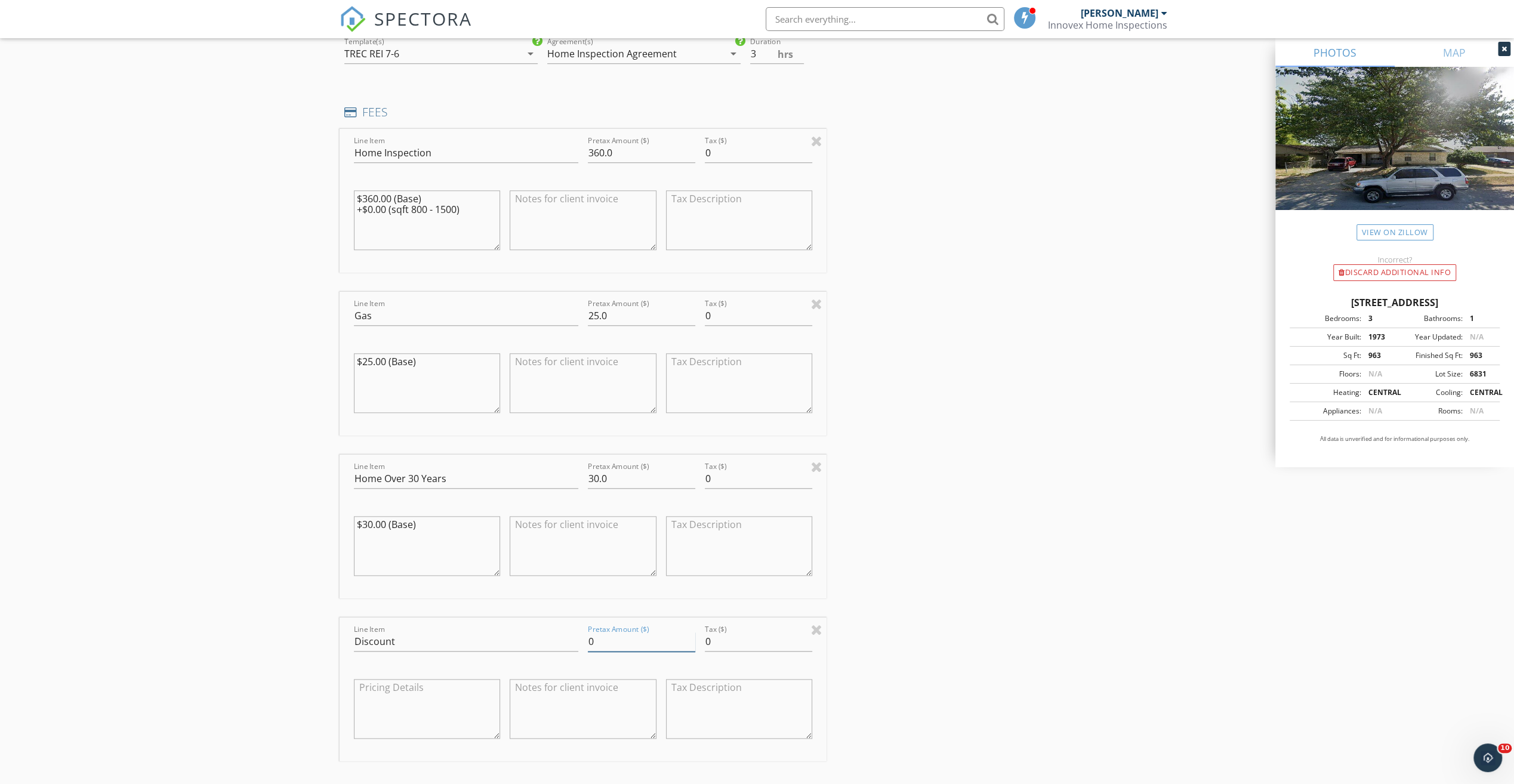
drag, startPoint x: 620, startPoint y: 637, endPoint x: 573, endPoint y: 637, distance: 47.0
click at [573, 611] on div "Line Item Discount Pretax Amount ($) 0 Tax ($) 0" at bounding box center [583, 689] width 488 height 143
type input "Discount -15."
click at [627, 611] on input "0" at bounding box center [642, 641] width 107 height 20
type input "-15.00"
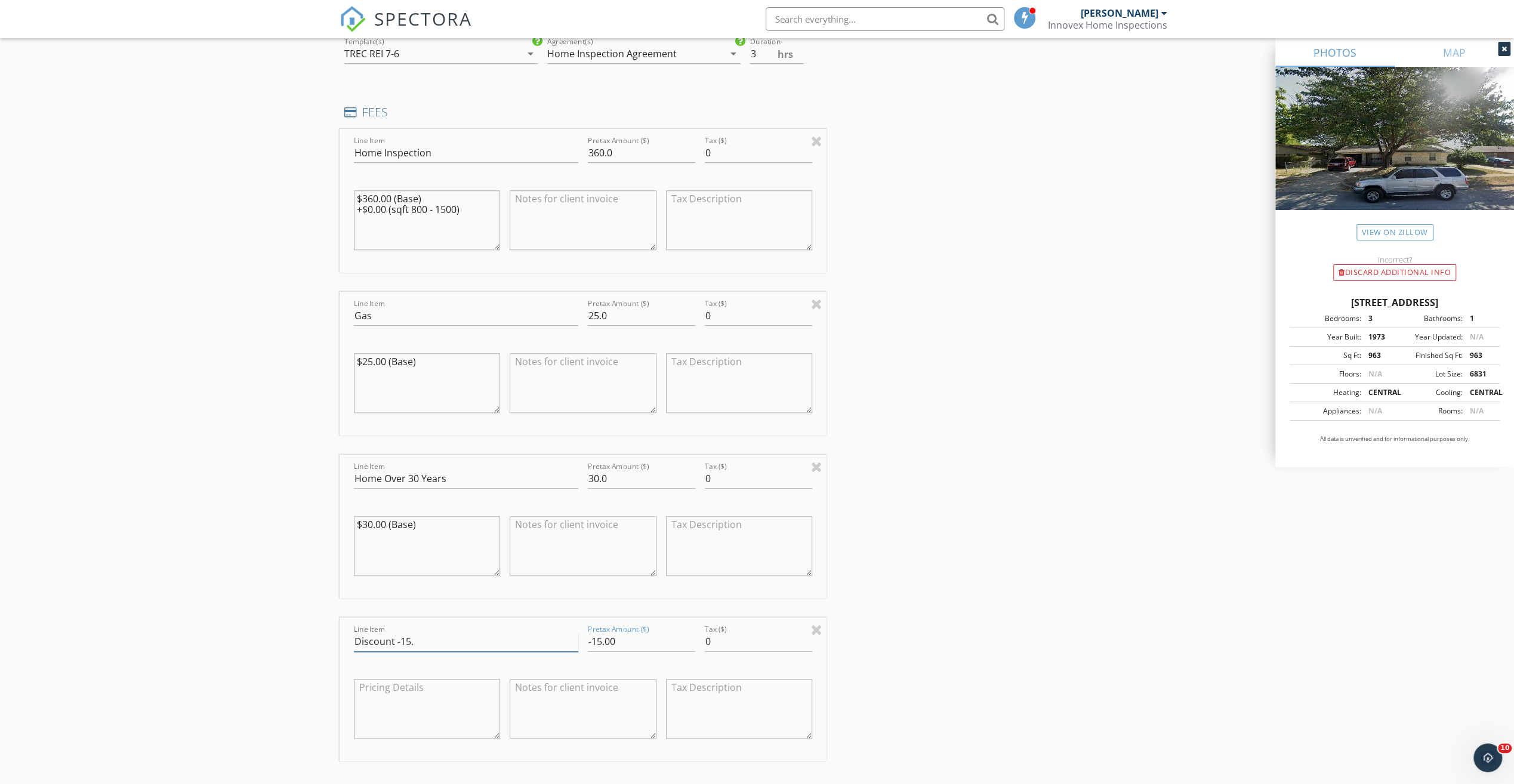
click at [446, 611] on input "Discount -15." at bounding box center [466, 641] width 225 height 20
type input "Discount"
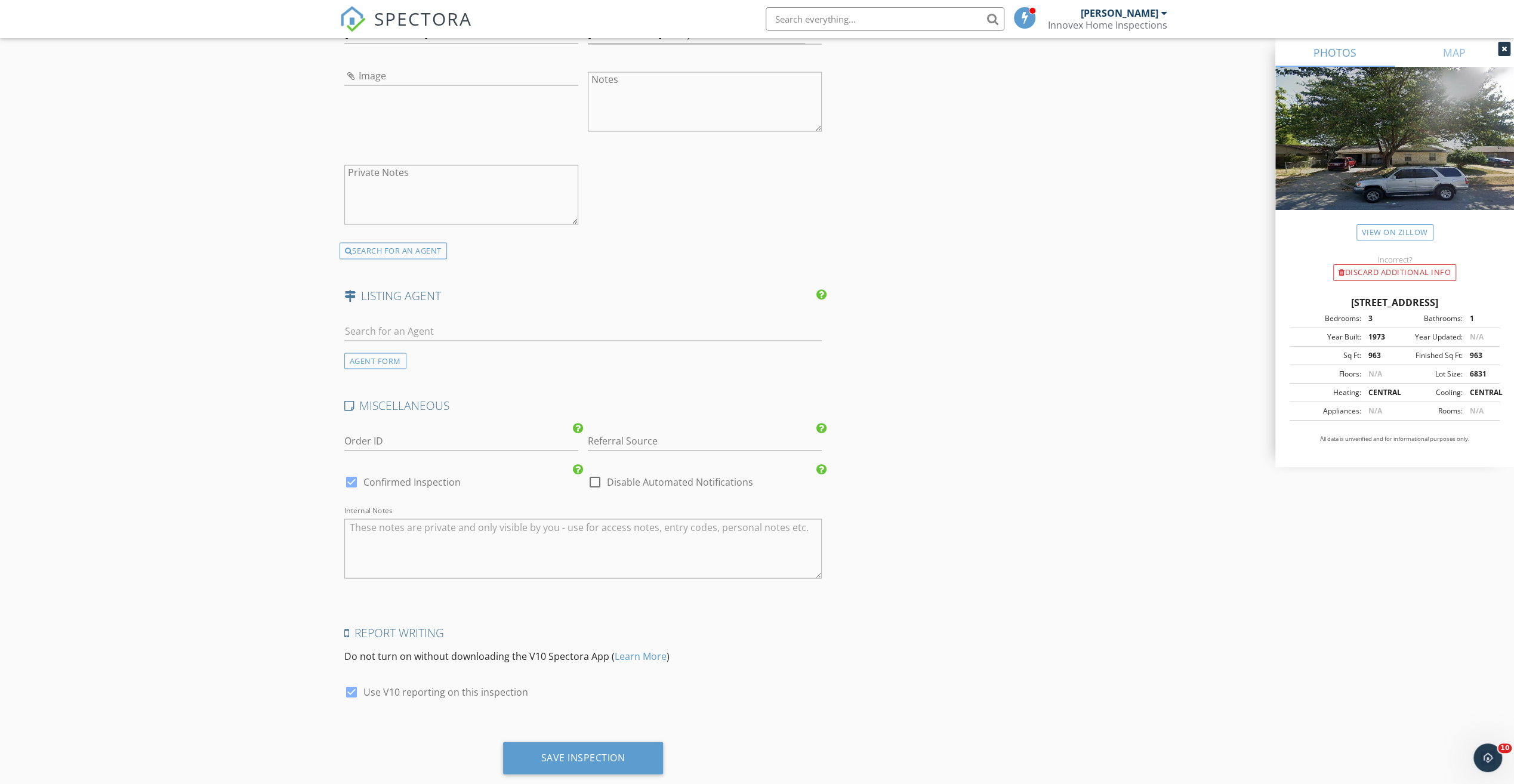
scroll to position [2223, 0]
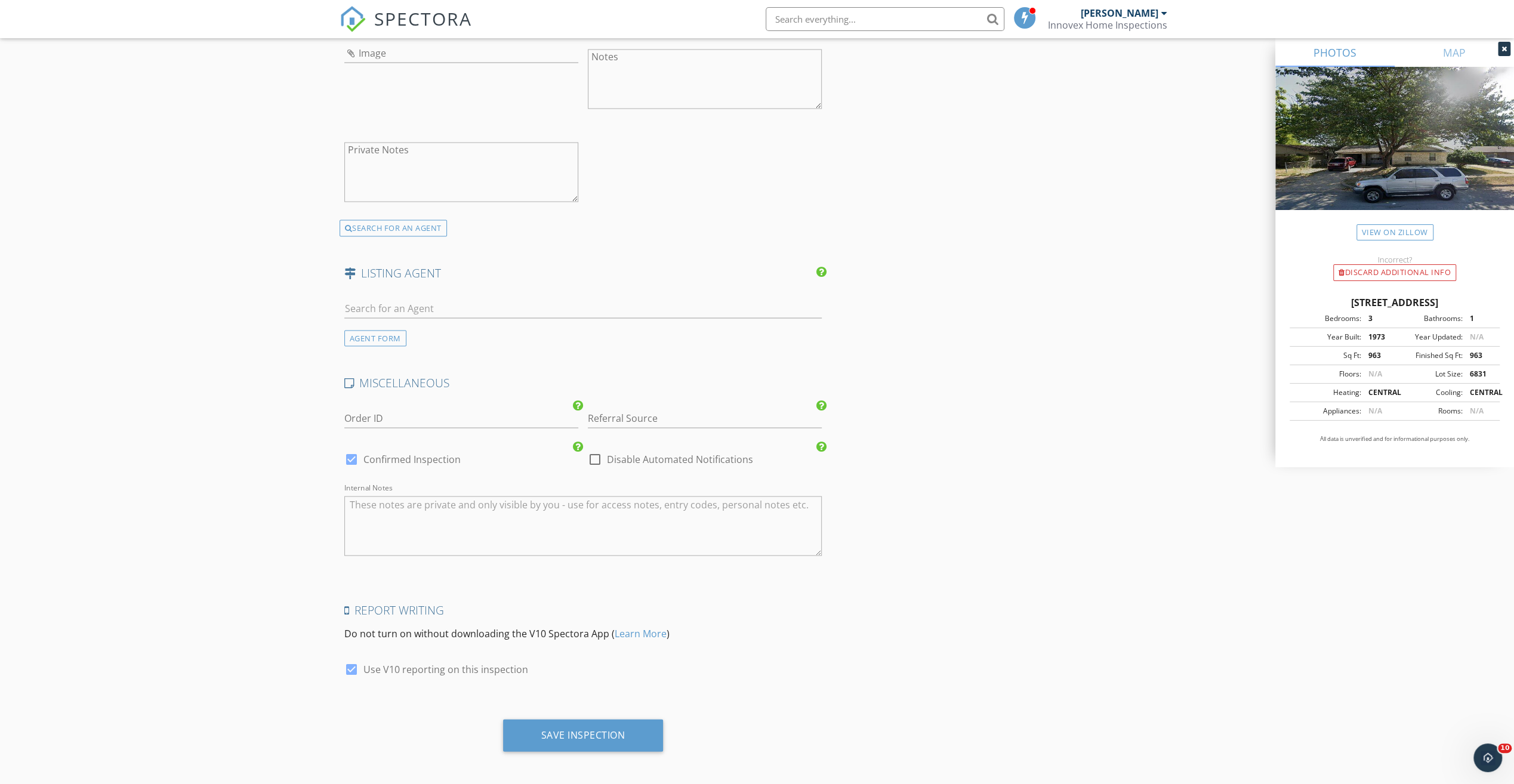
click at [598, 455] on div at bounding box center [595, 459] width 20 height 20
checkbox input "true"
click at [353, 453] on div at bounding box center [352, 459] width 20 height 20
click at [598, 453] on div at bounding box center [595, 459] width 20 height 20
click at [597, 448] on div at bounding box center [595, 459] width 20 height 20
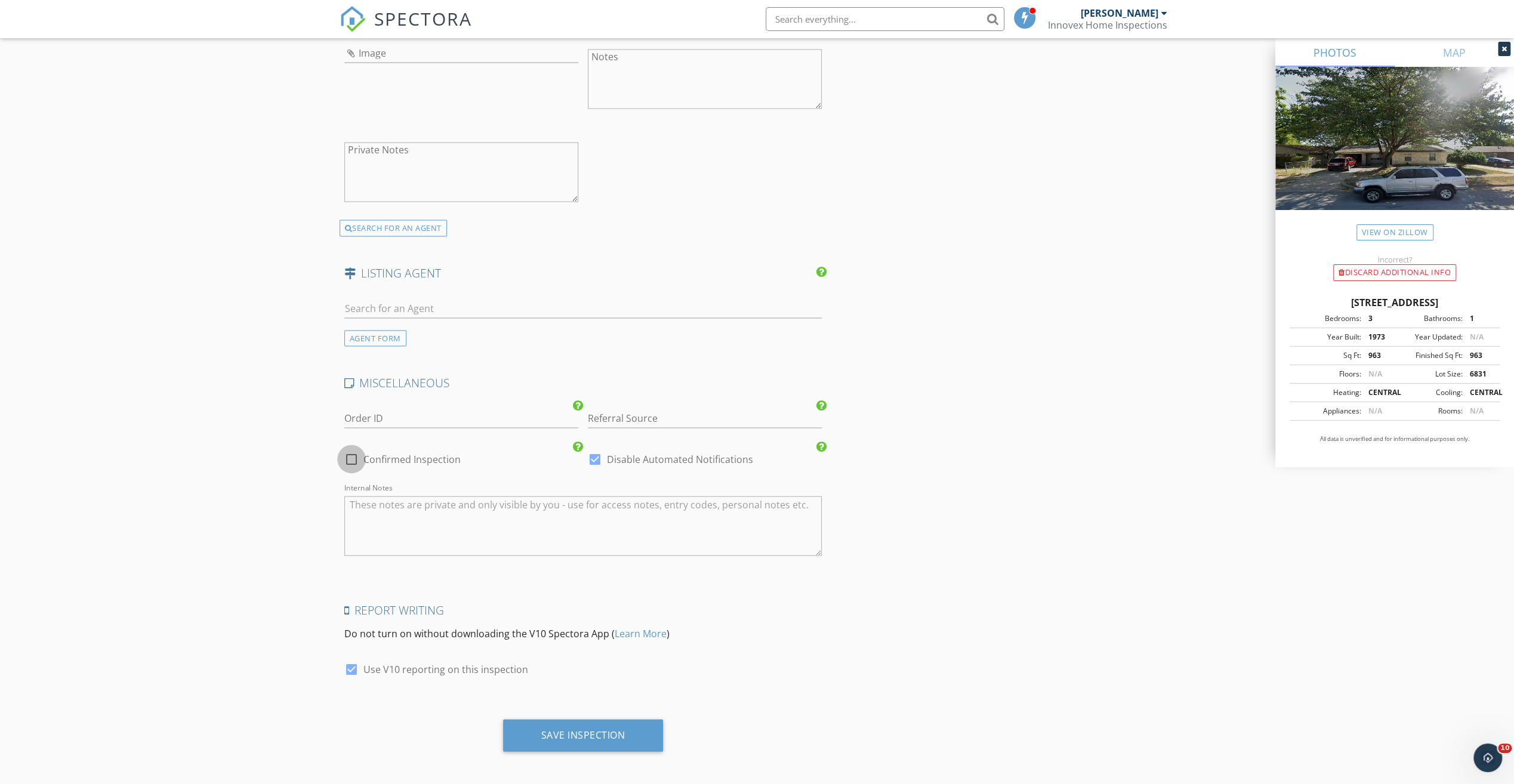
click at [350, 453] on div at bounding box center [352, 459] width 20 height 20
checkbox input "true"
click at [600, 451] on div at bounding box center [595, 459] width 20 height 20
checkbox input "false"
click at [345, 451] on div at bounding box center [352, 459] width 20 height 20
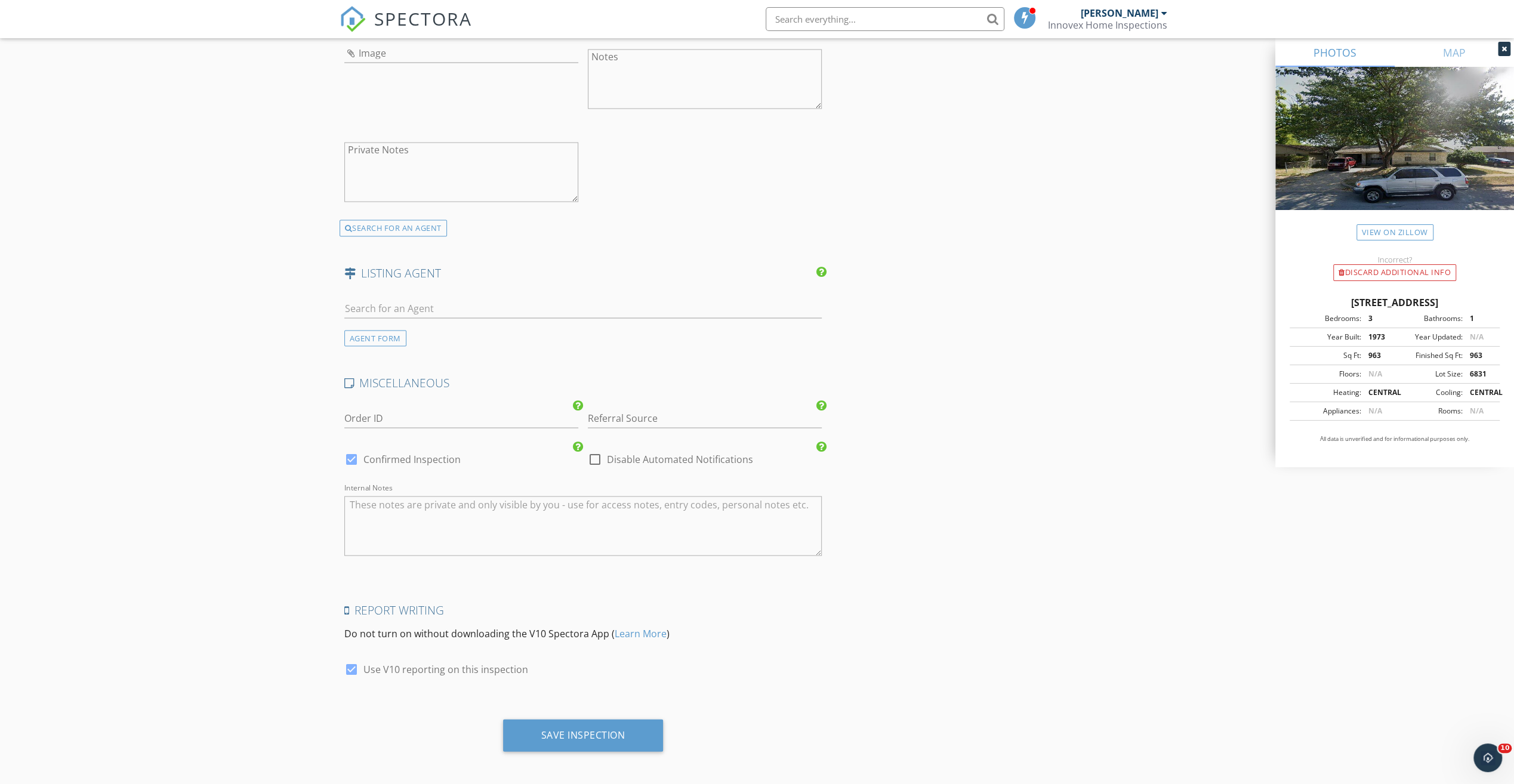
checkbox input "false"
checkbox input "true"
click at [582, 611] on div "Save Inspection" at bounding box center [583, 734] width 84 height 12
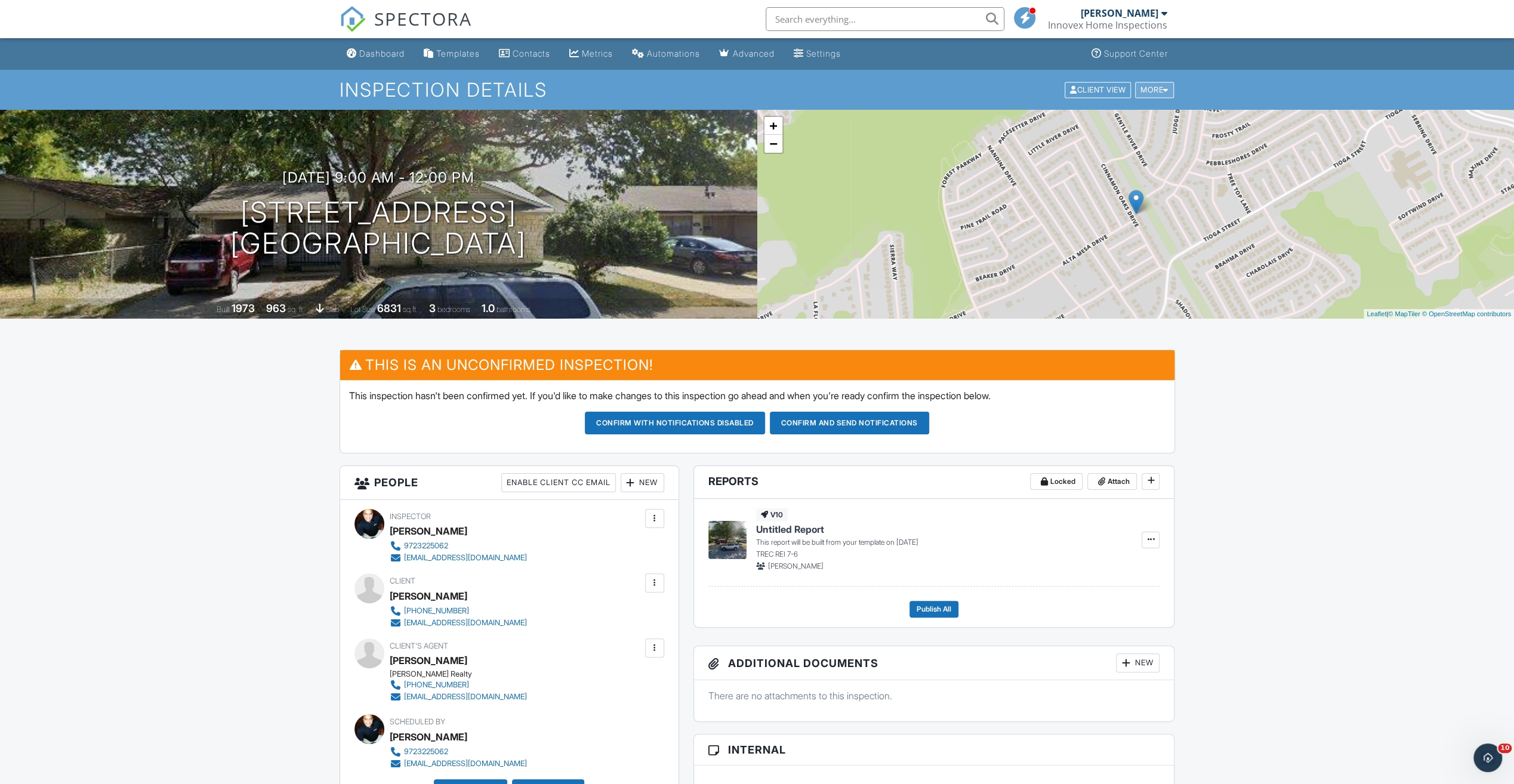
click at [1166, 90] on div at bounding box center [1166, 90] width 6 height 8
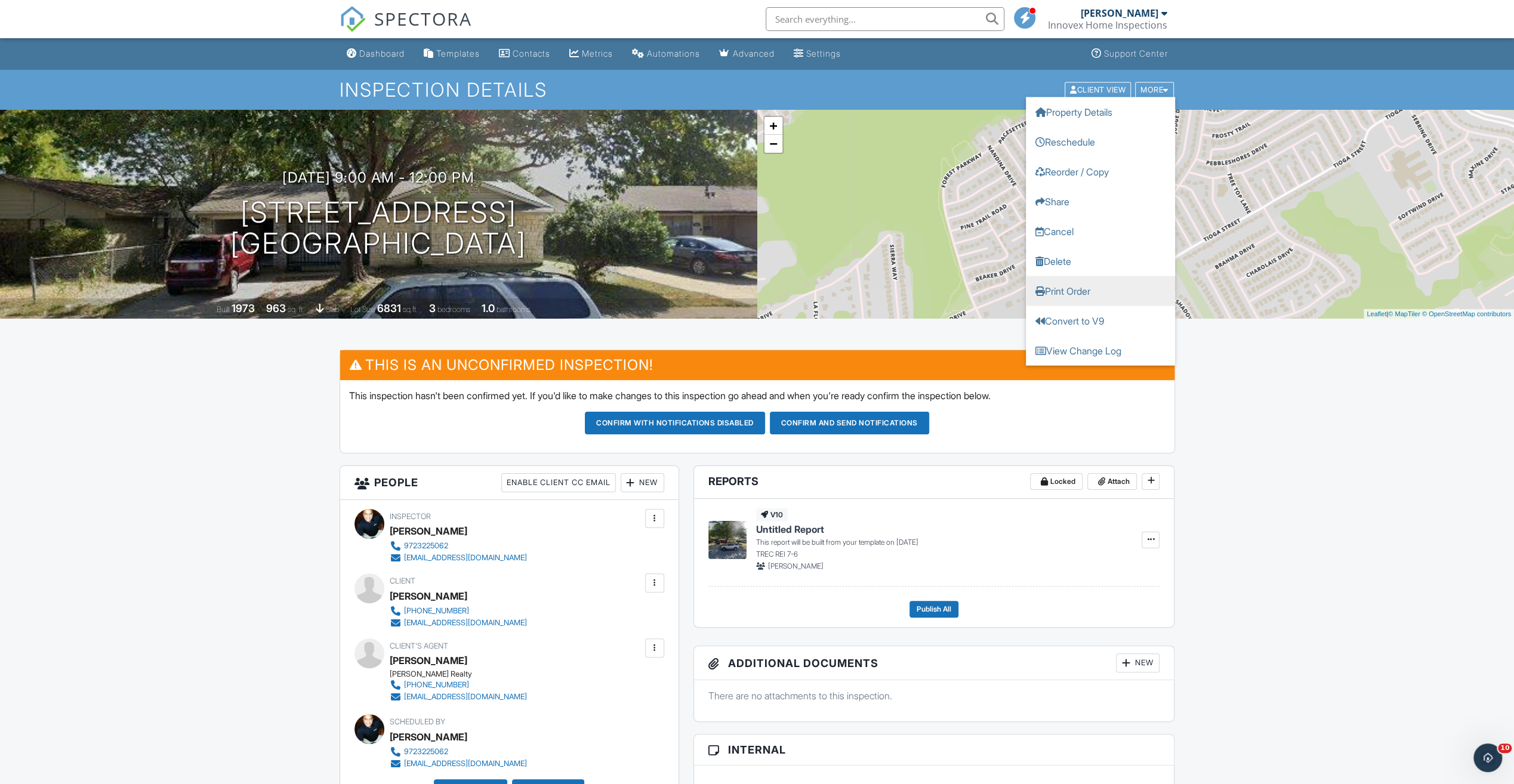
click at [1070, 291] on link "Print Order" at bounding box center [1099, 291] width 149 height 30
